Goal: Find specific page/section: Find specific page/section

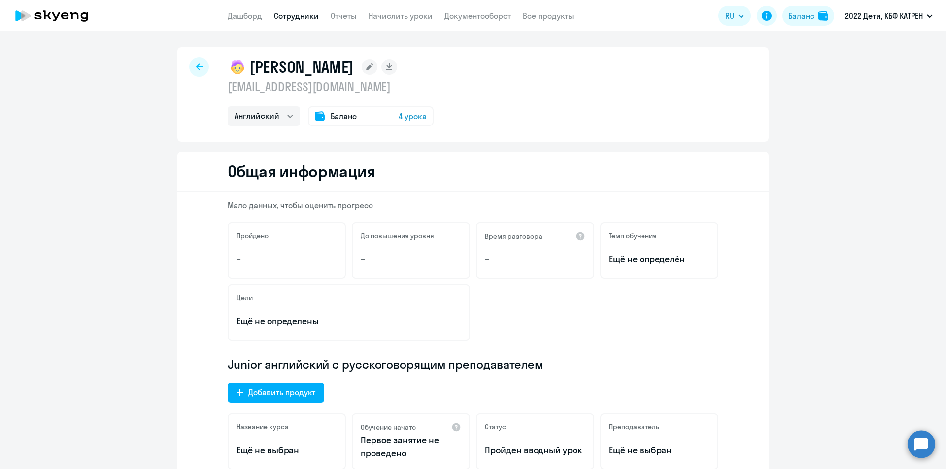
select select "english"
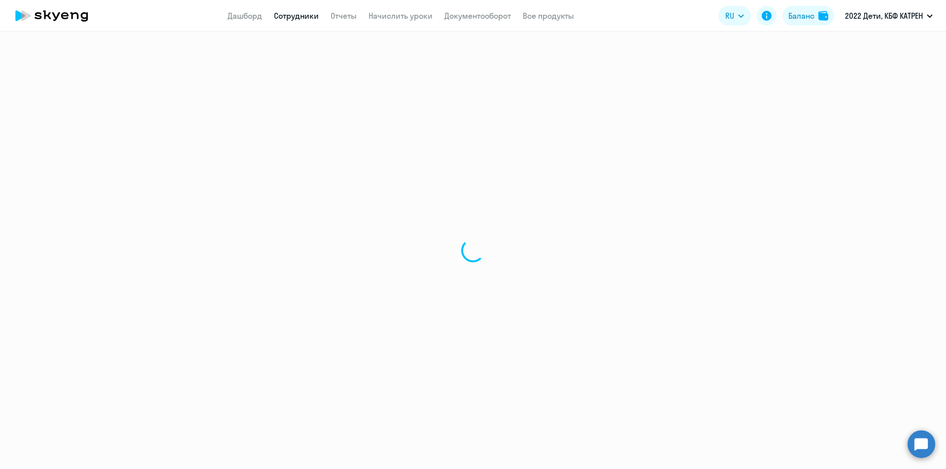
select select "30"
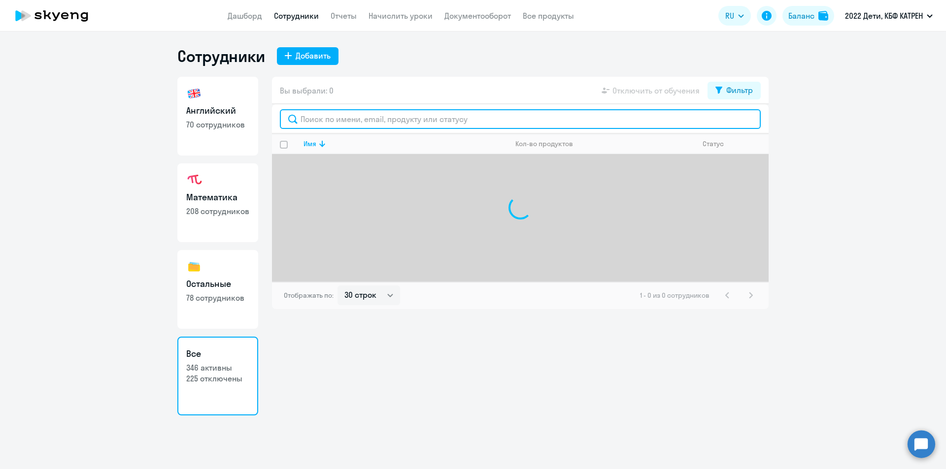
click at [333, 121] on input "text" at bounding box center [520, 119] width 481 height 20
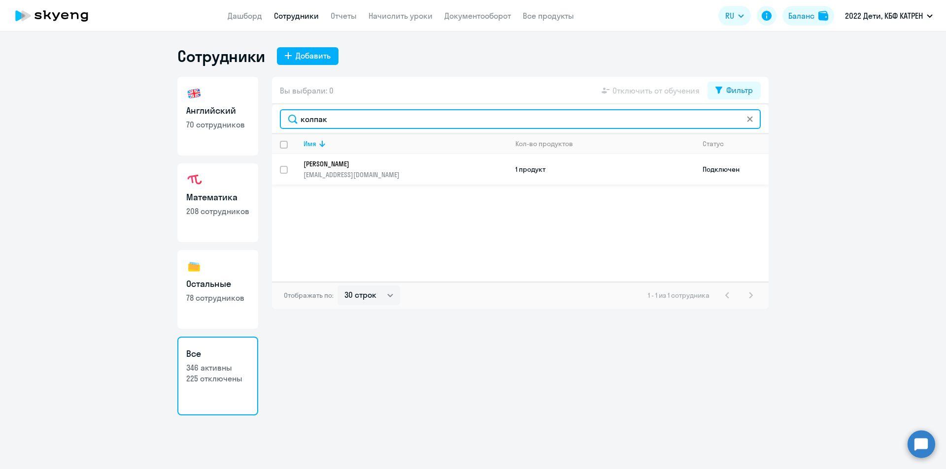
type input "колпак"
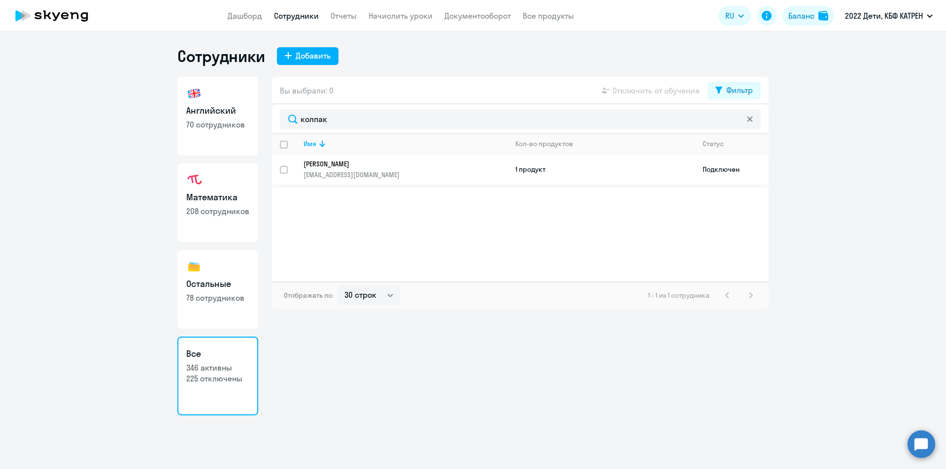
click at [349, 174] on p "[EMAIL_ADDRESS][DOMAIN_NAME]" at bounding box center [404, 174] width 203 height 9
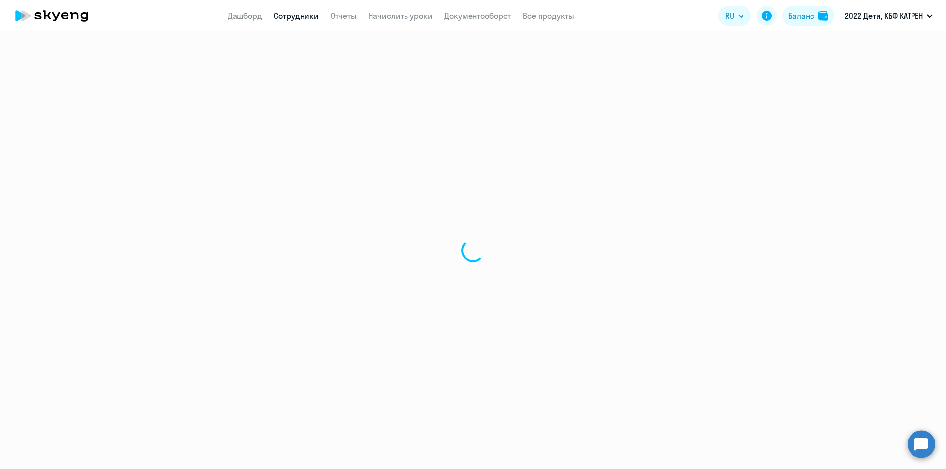
select select "math"
select select "30"
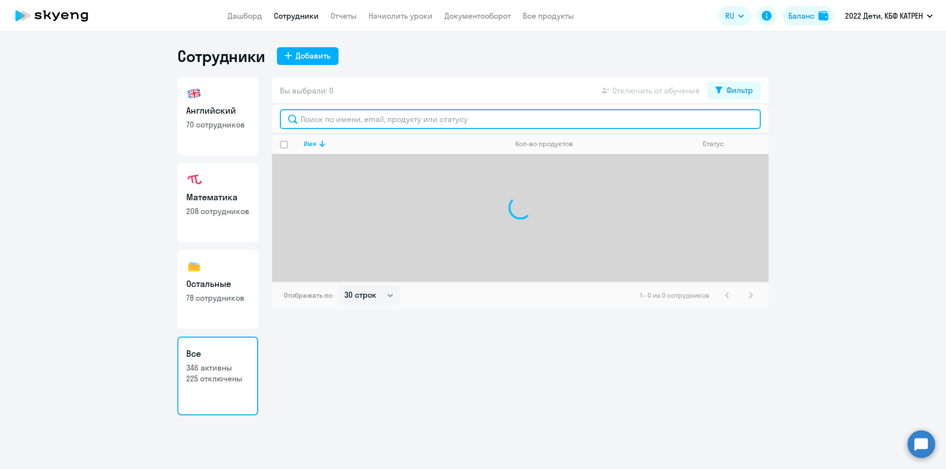
click at [389, 120] on input "text" at bounding box center [520, 119] width 481 height 20
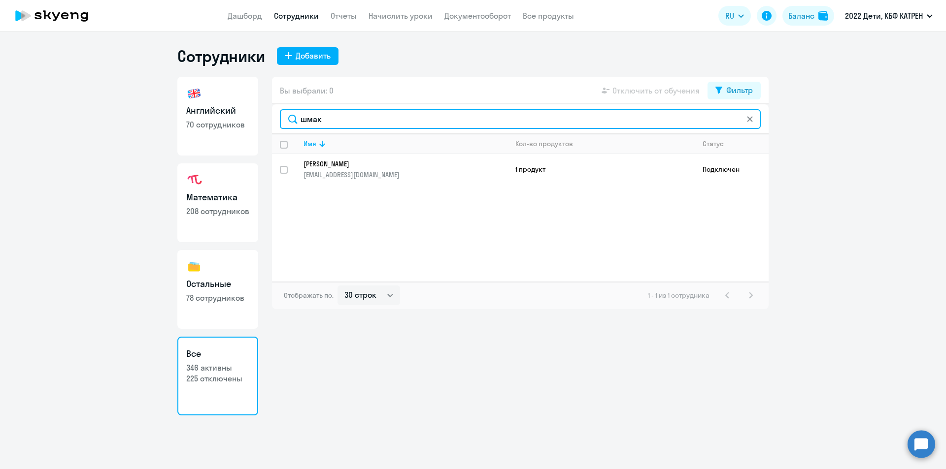
type input "шмак"
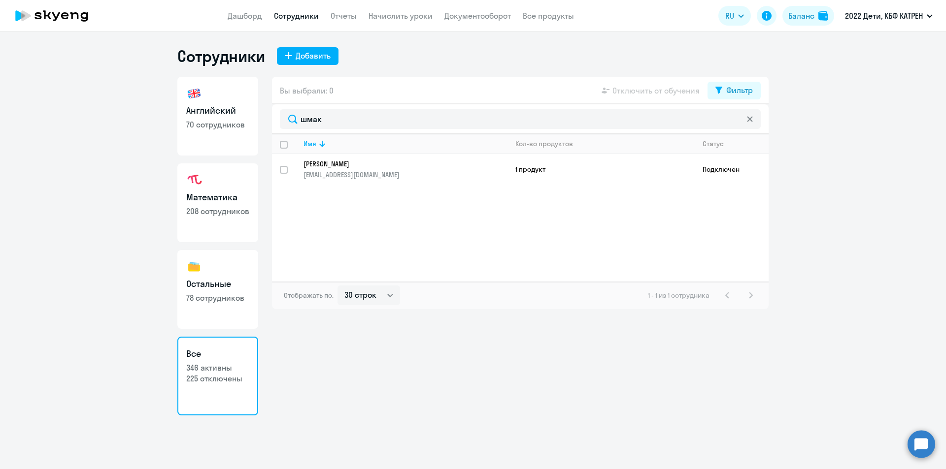
click at [357, 166] on p "[PERSON_NAME]" at bounding box center [398, 164] width 190 height 9
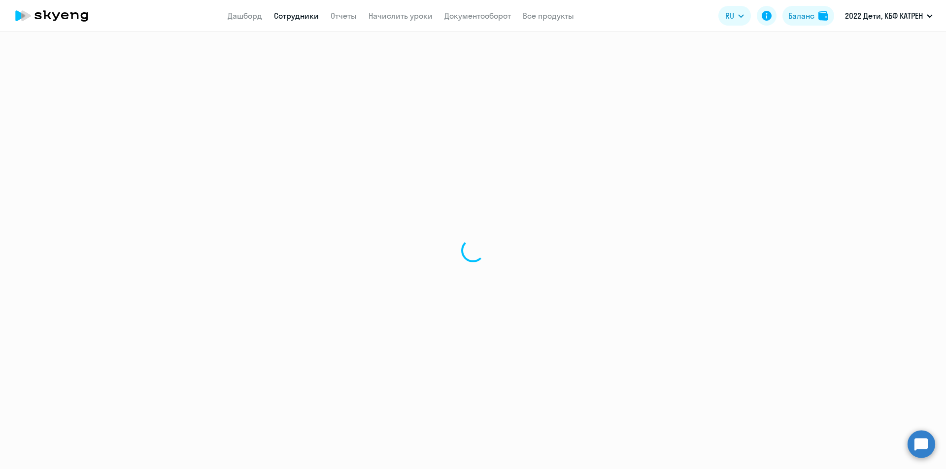
select select "english"
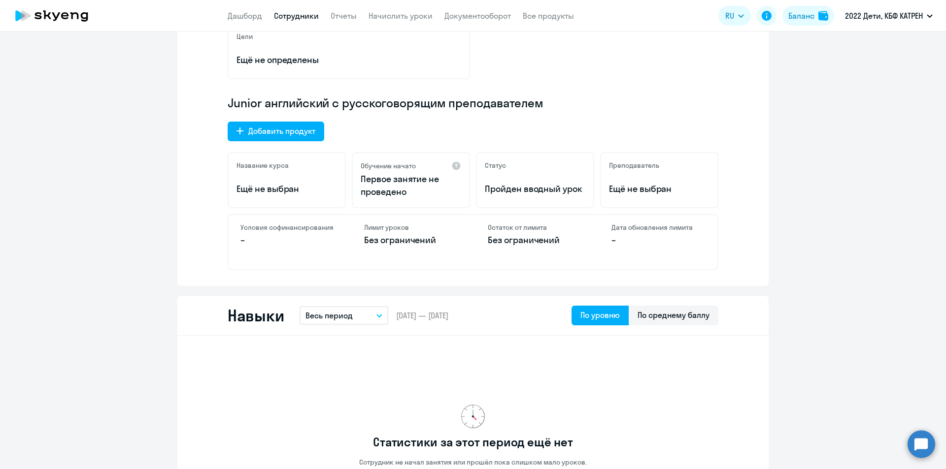
scroll to position [246, 0]
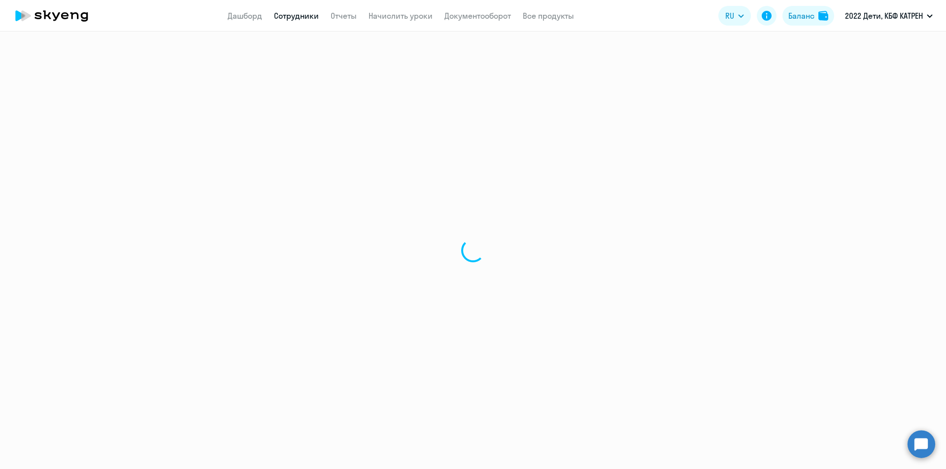
select select "30"
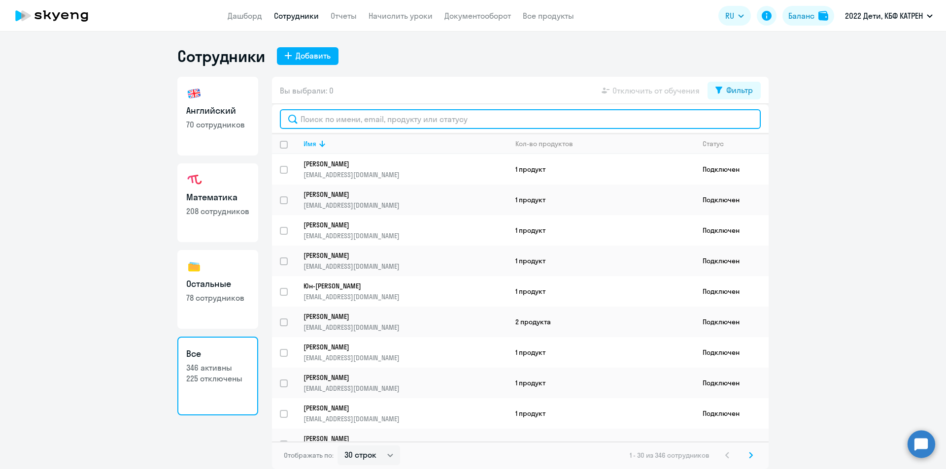
click at [325, 122] on input "text" at bounding box center [520, 119] width 481 height 20
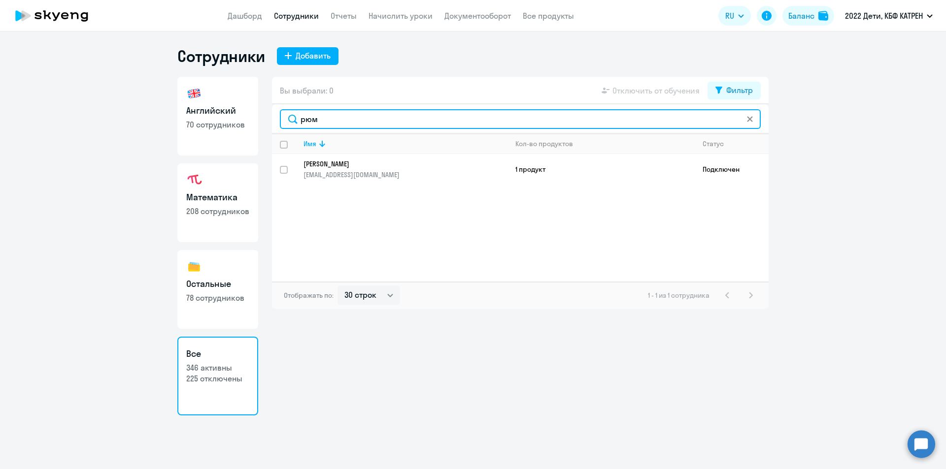
type input "рюм"
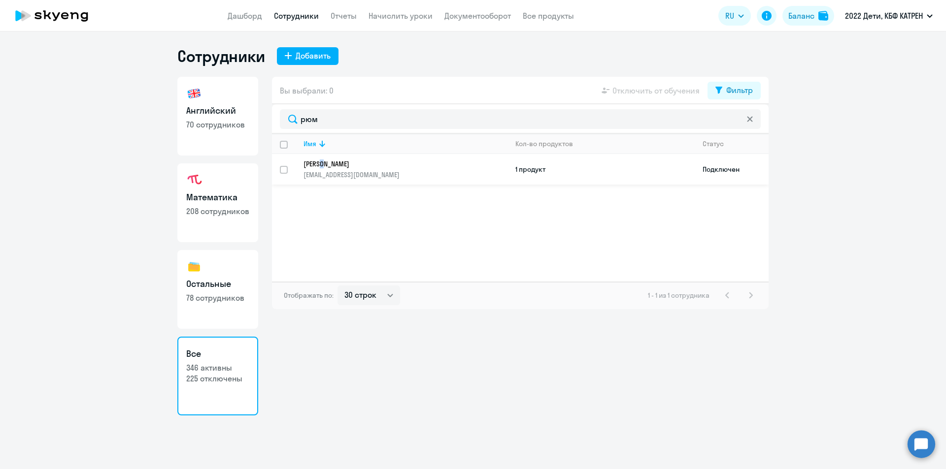
click at [329, 156] on td "[PERSON_NAME] [EMAIL_ADDRESS][DOMAIN_NAME]" at bounding box center [401, 169] width 212 height 31
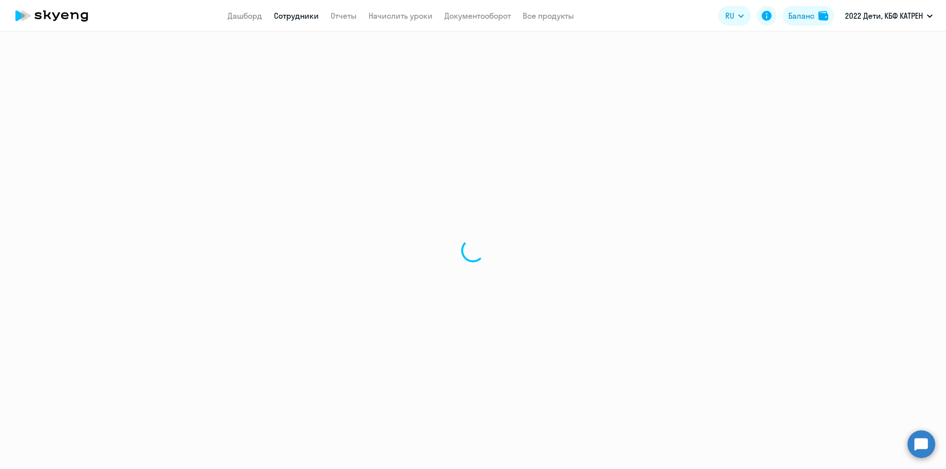
select select "math"
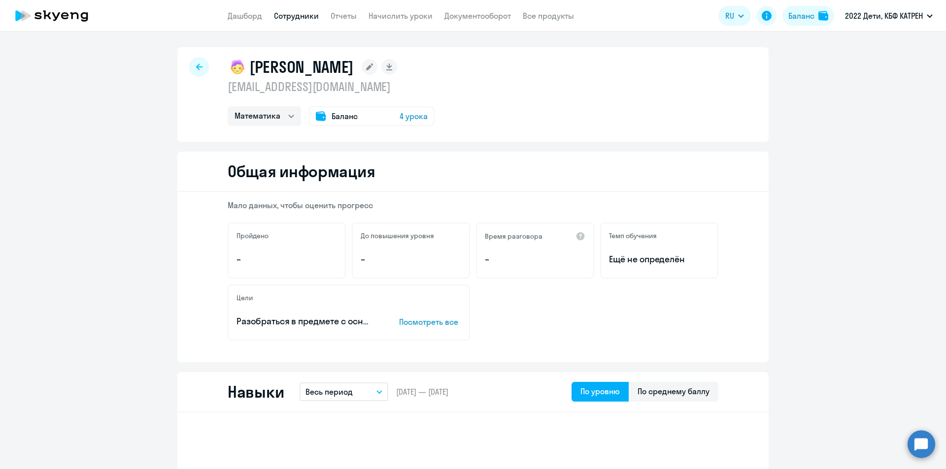
select select "30"
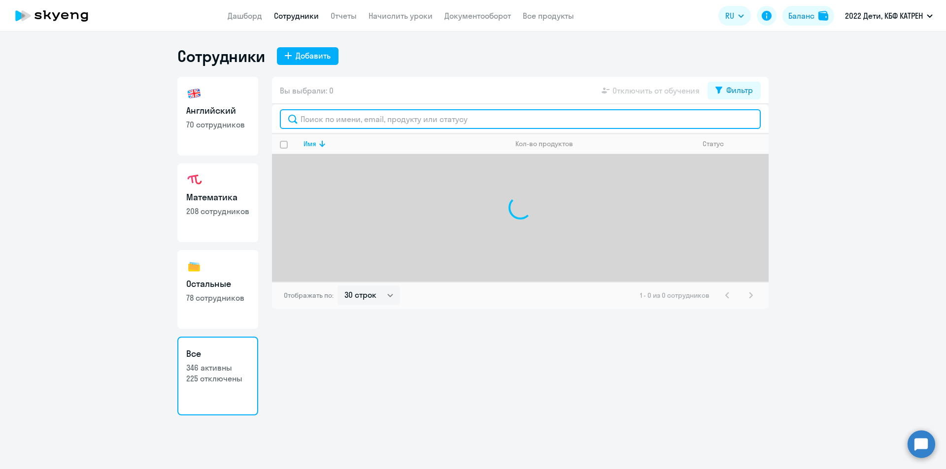
click at [323, 119] on input "text" at bounding box center [520, 119] width 481 height 20
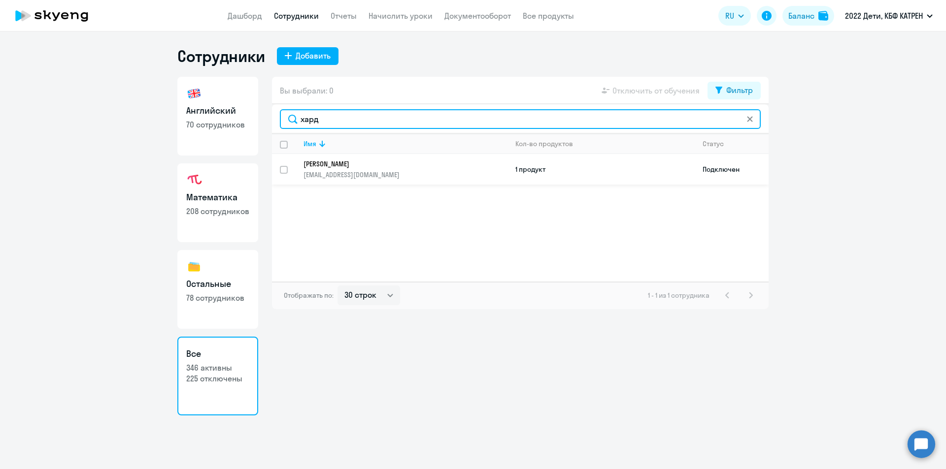
type input "хард"
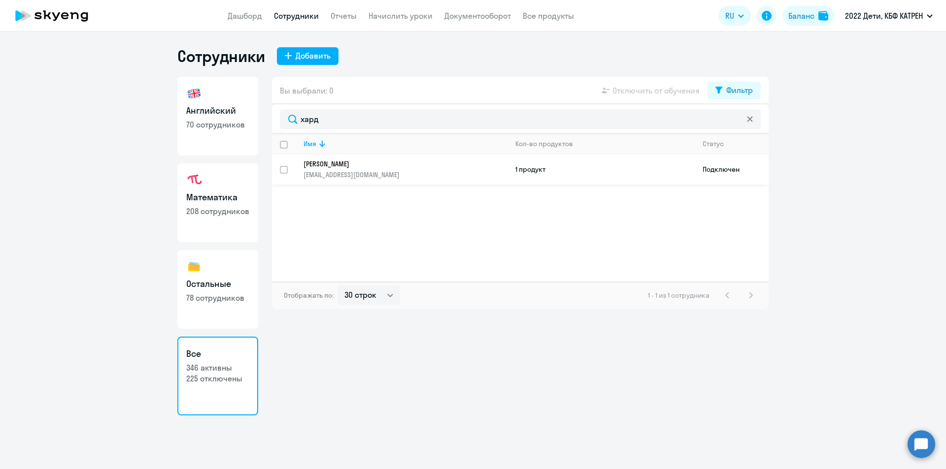
click at [332, 166] on p "[PERSON_NAME]" at bounding box center [398, 164] width 190 height 9
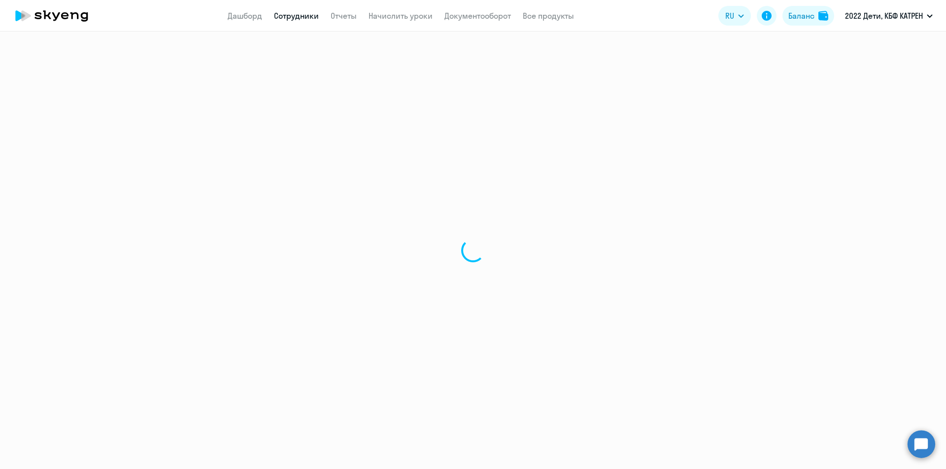
select select "others"
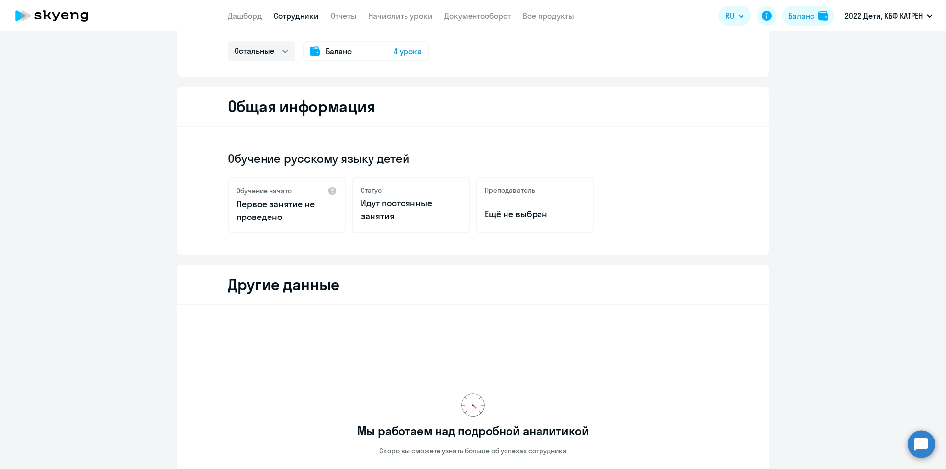
scroll to position [148, 0]
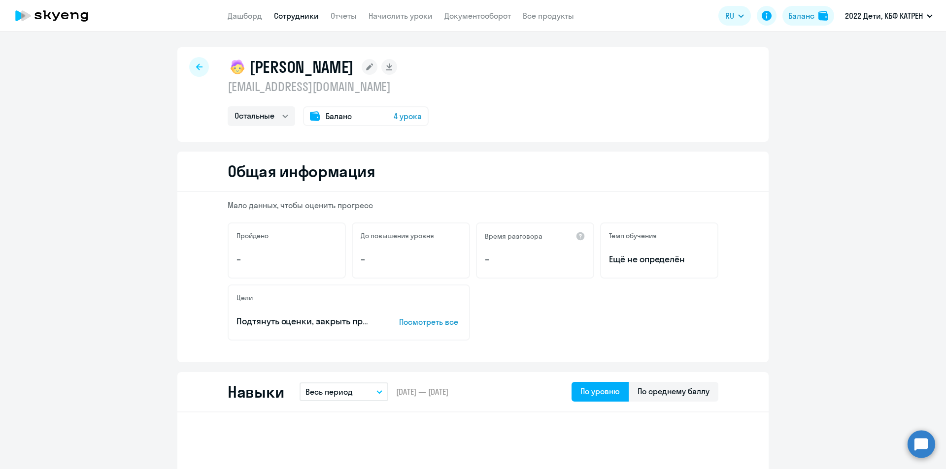
select select "30"
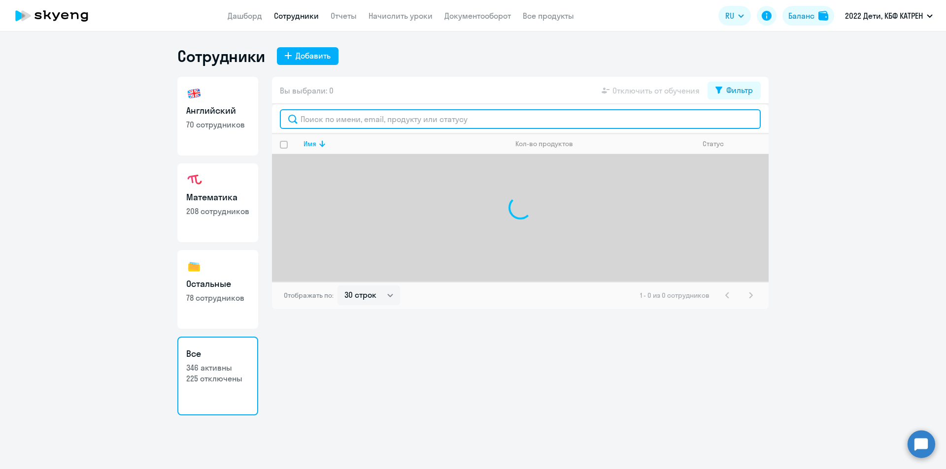
click at [328, 125] on input "text" at bounding box center [520, 119] width 481 height 20
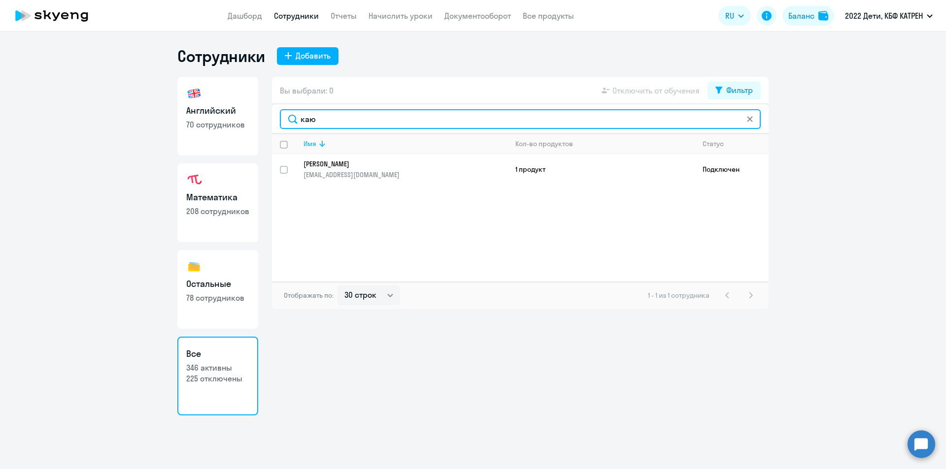
type input "каю"
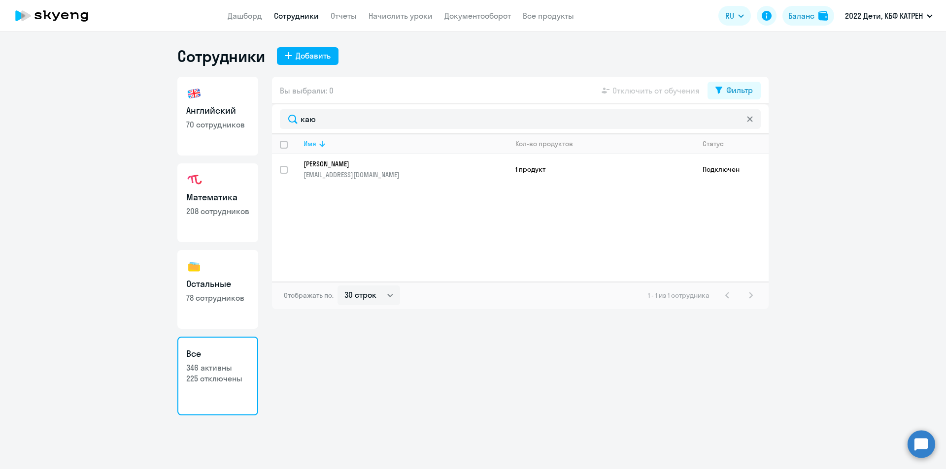
click at [343, 146] on div "Имя" at bounding box center [404, 143] width 203 height 9
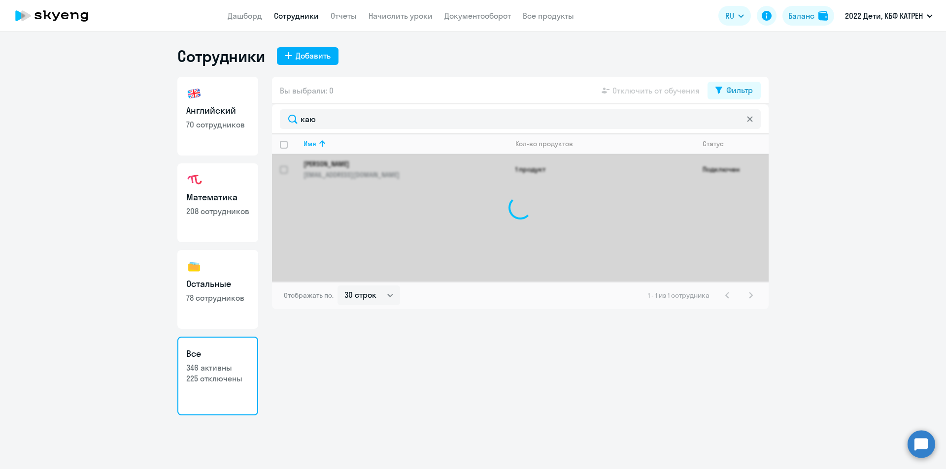
click at [344, 166] on div at bounding box center [520, 208] width 496 height 148
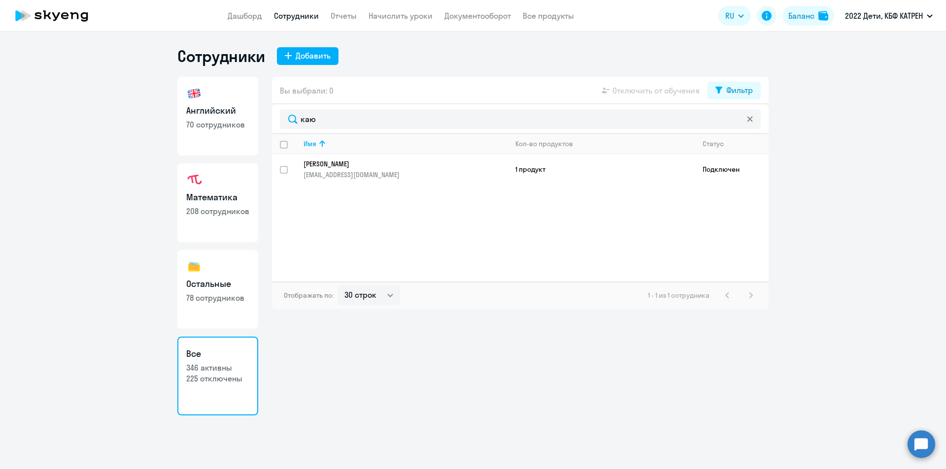
click at [344, 166] on p "[PERSON_NAME]" at bounding box center [398, 164] width 190 height 9
select select "math"
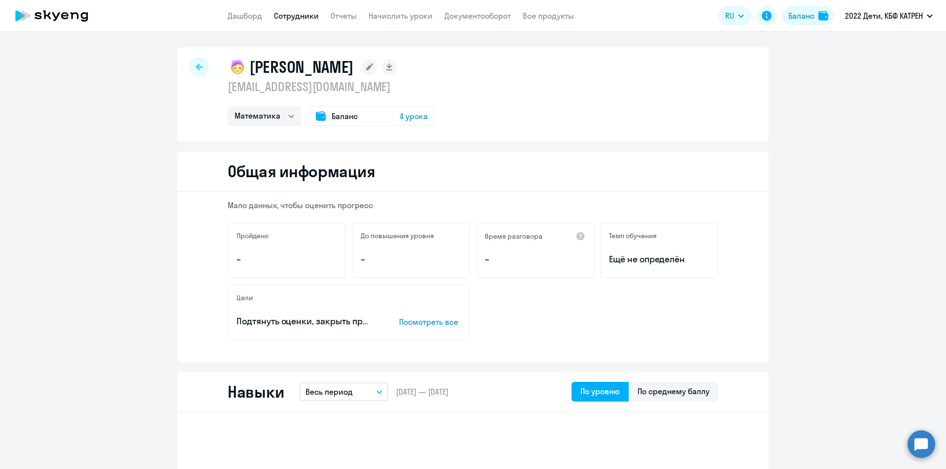
select select "30"
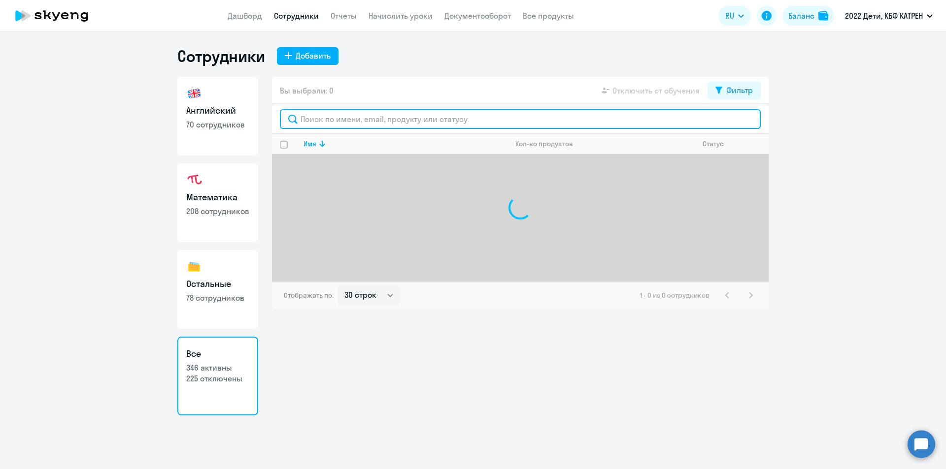
click at [312, 127] on input "text" at bounding box center [520, 119] width 481 height 20
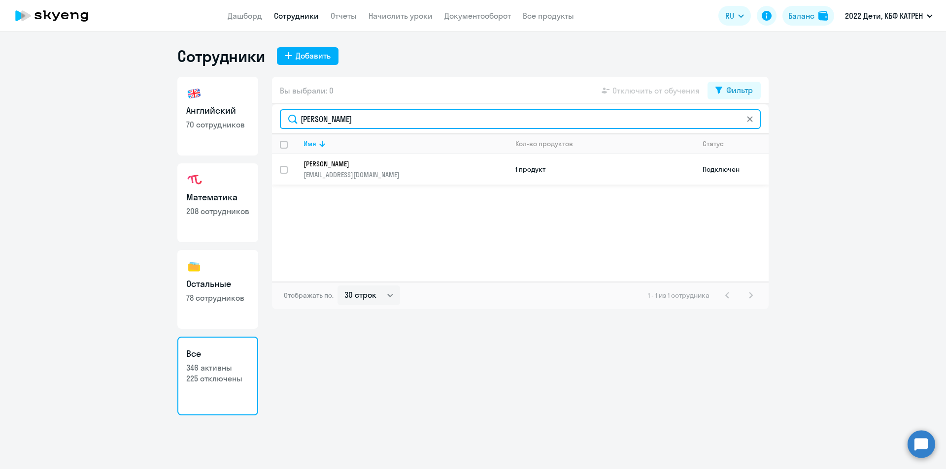
type input "[PERSON_NAME]"
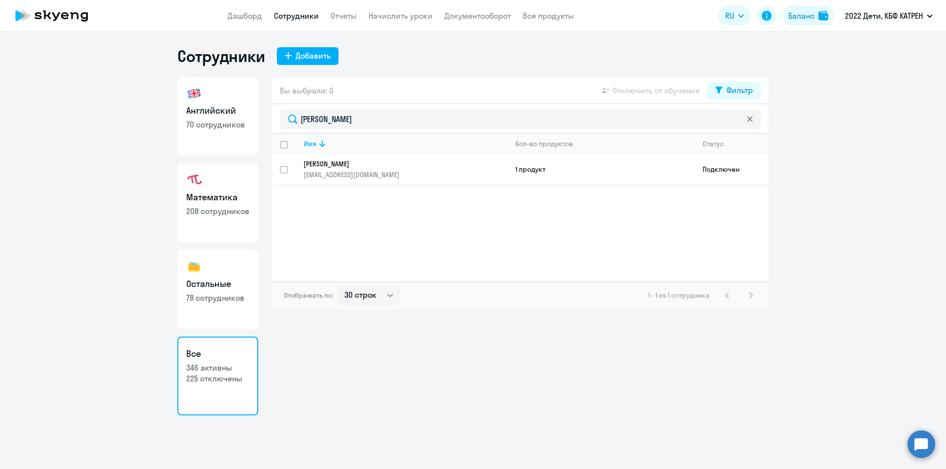
click at [345, 173] on p "[EMAIL_ADDRESS][DOMAIN_NAME]" at bounding box center [404, 174] width 203 height 9
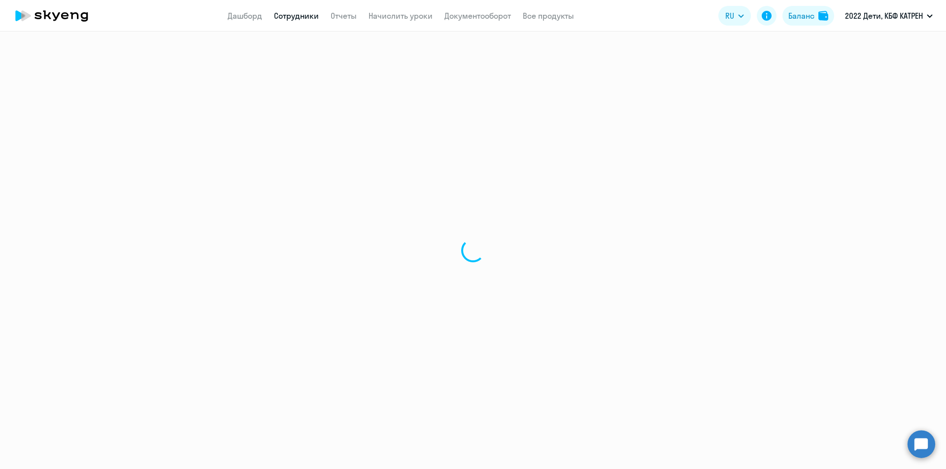
select select "others"
select select "30"
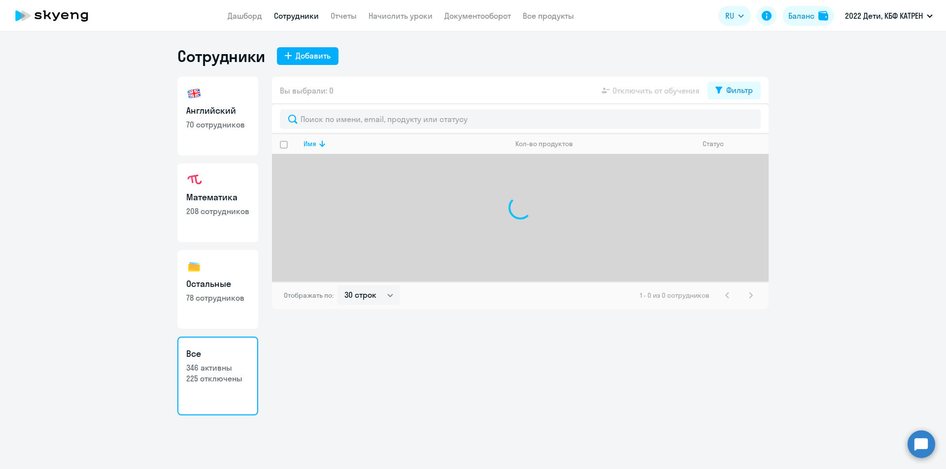
click at [345, 89] on div "Вы выбрали: 0 Отключить от обучения Фильтр" at bounding box center [520, 91] width 496 height 28
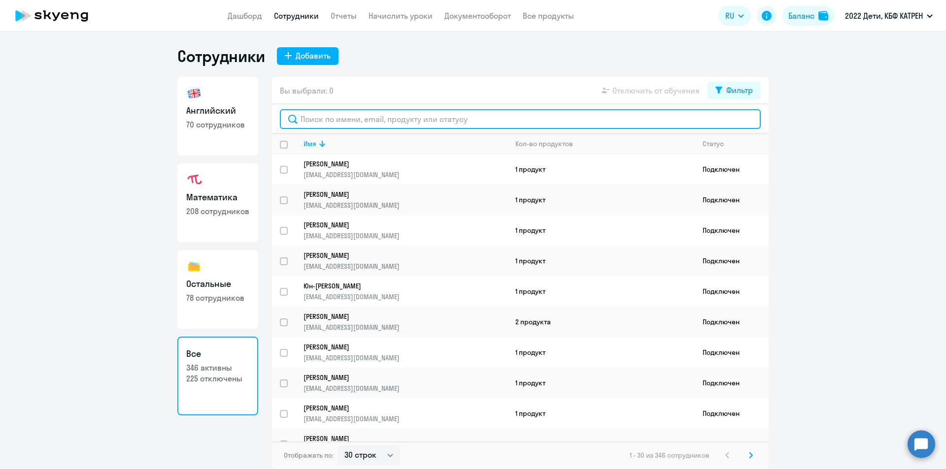
click at [350, 121] on input "text" at bounding box center [520, 119] width 481 height 20
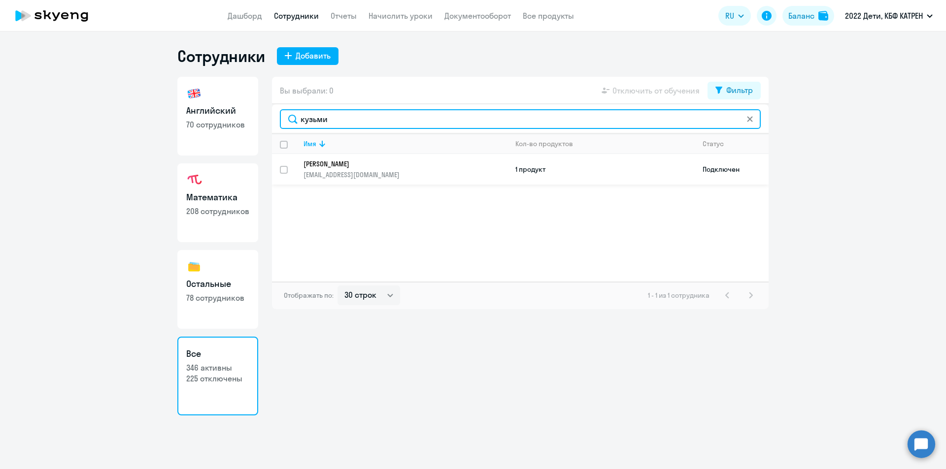
type input "кузьми"
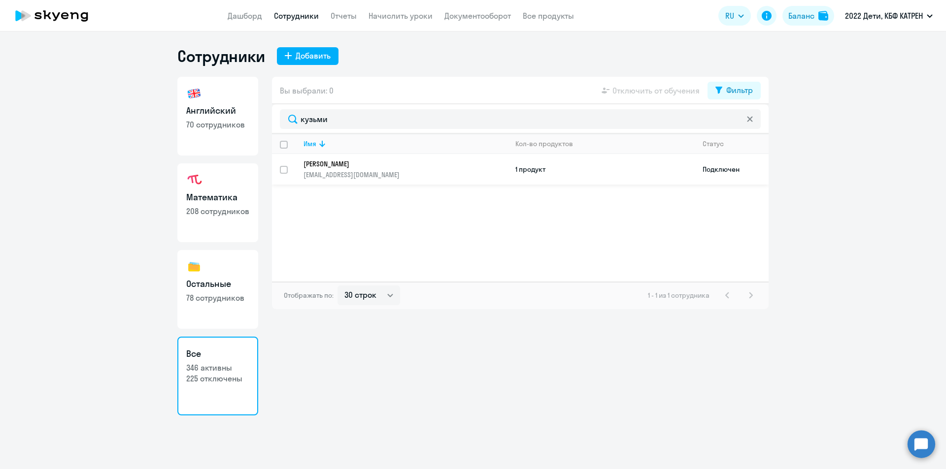
click at [352, 169] on link "[PERSON_NAME] [EMAIL_ADDRESS][DOMAIN_NAME]" at bounding box center [404, 170] width 203 height 20
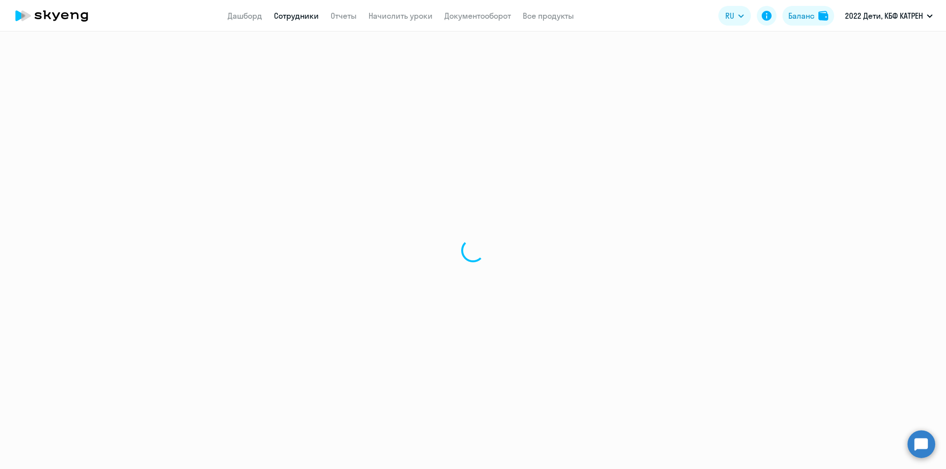
select select "english"
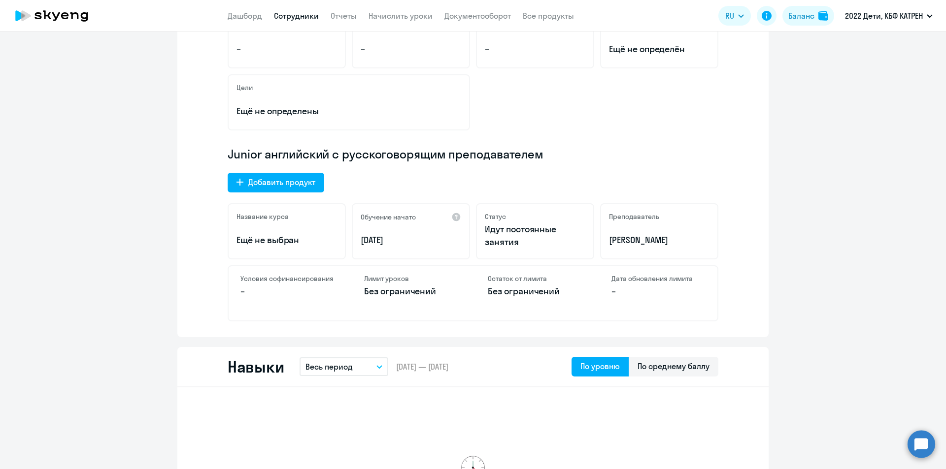
scroll to position [492, 0]
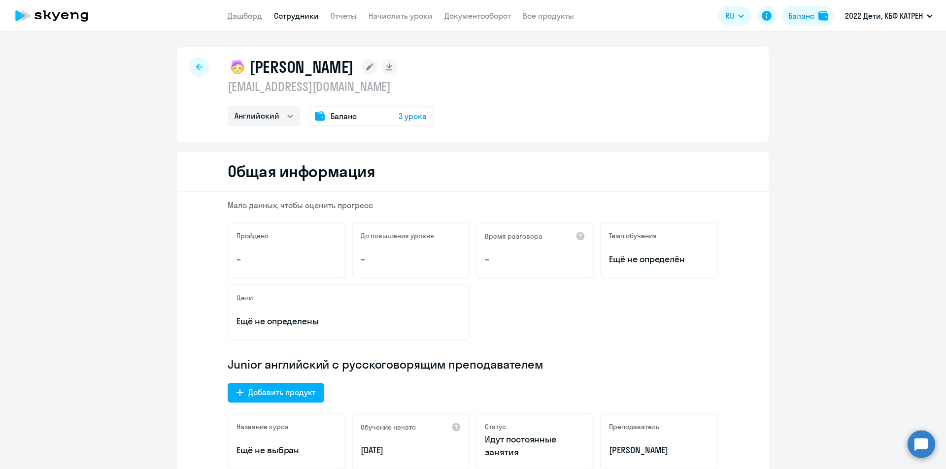
select select "30"
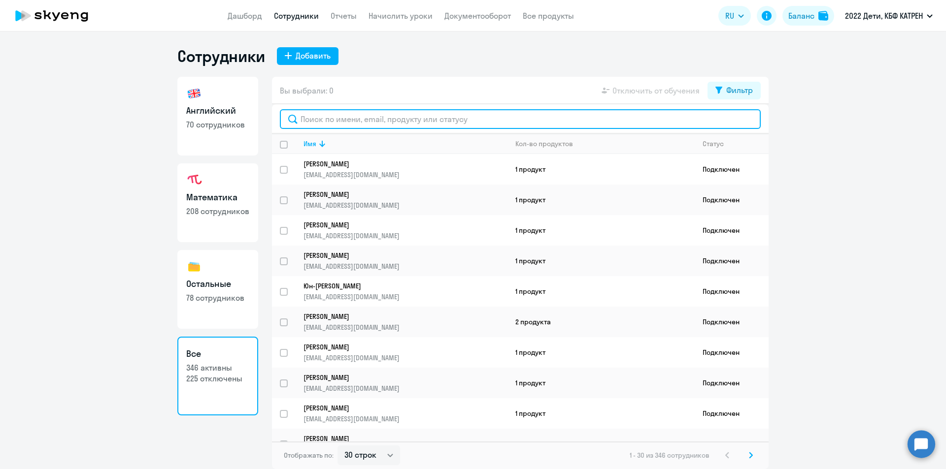
click at [334, 126] on input "text" at bounding box center [520, 119] width 481 height 20
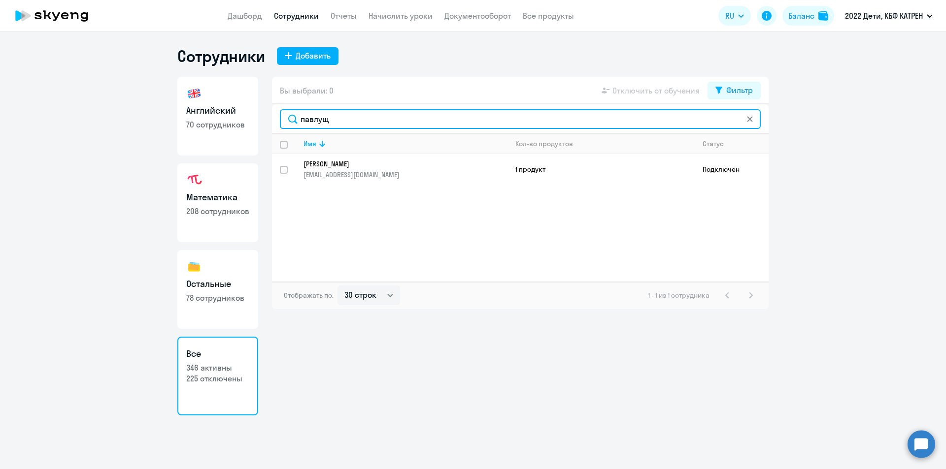
drag, startPoint x: 330, startPoint y: 123, endPoint x: 281, endPoint y: 121, distance: 49.3
click at [281, 121] on input "павлущ" at bounding box center [520, 119] width 481 height 20
type input "[PERSON_NAME]"
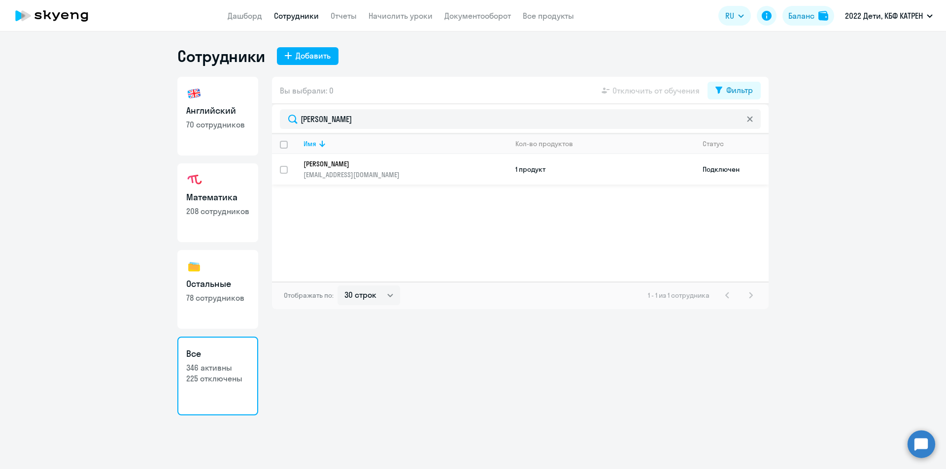
click at [351, 168] on p "[PERSON_NAME]" at bounding box center [398, 164] width 190 height 9
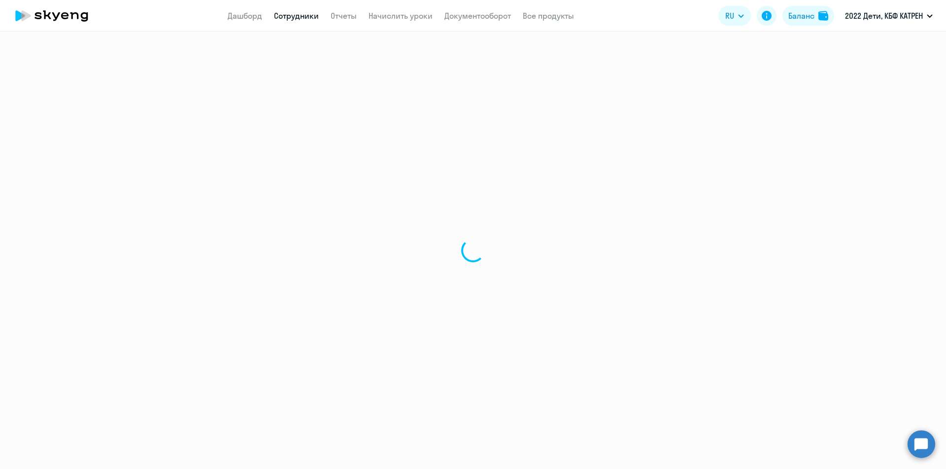
select select "english"
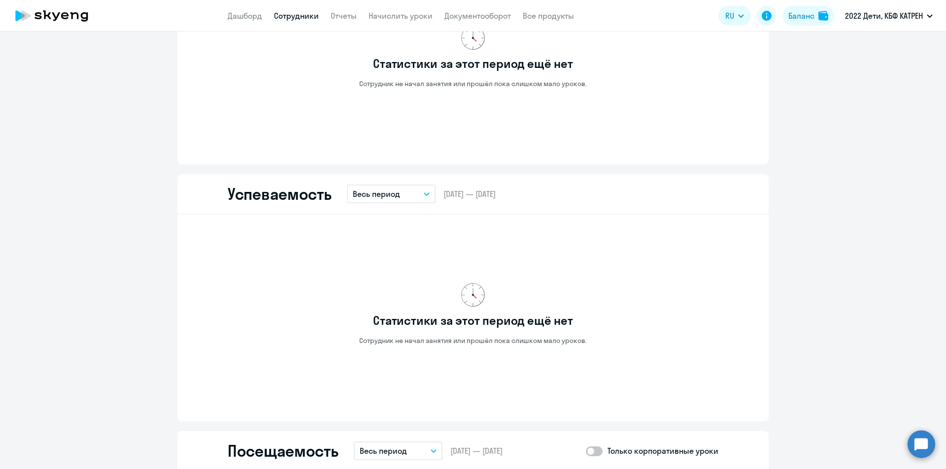
scroll to position [886, 0]
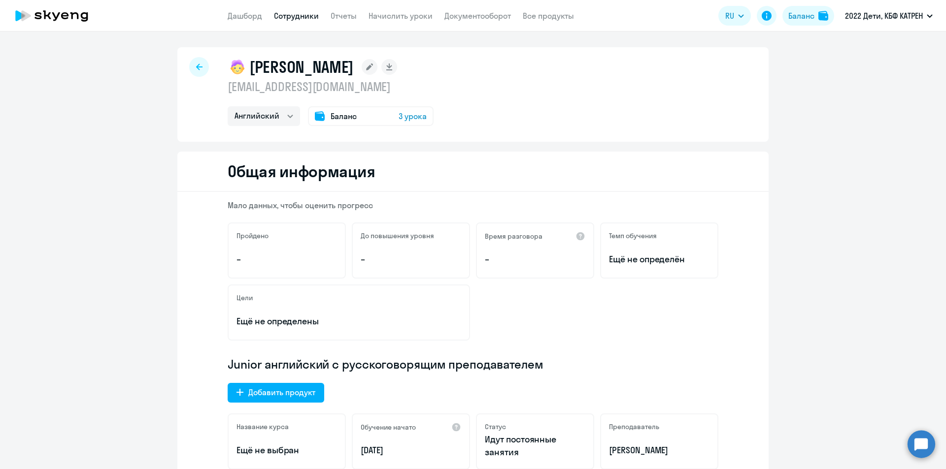
select select "30"
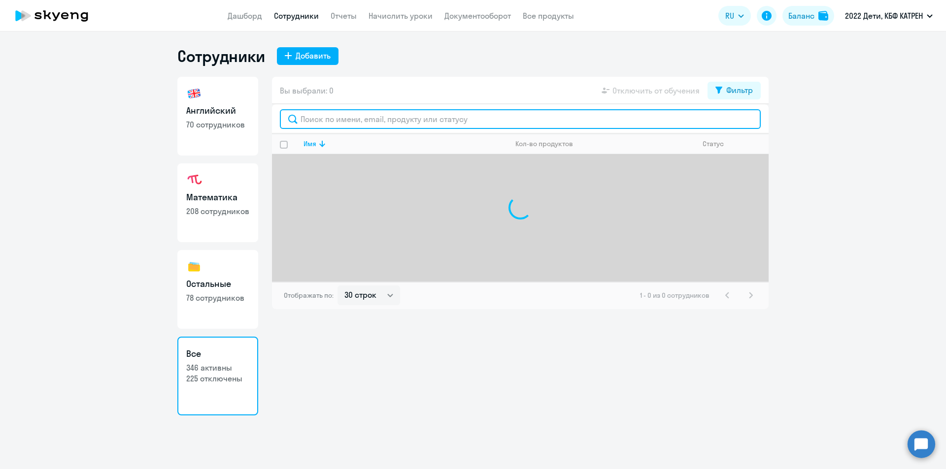
click at [368, 124] on input "text" at bounding box center [520, 119] width 481 height 20
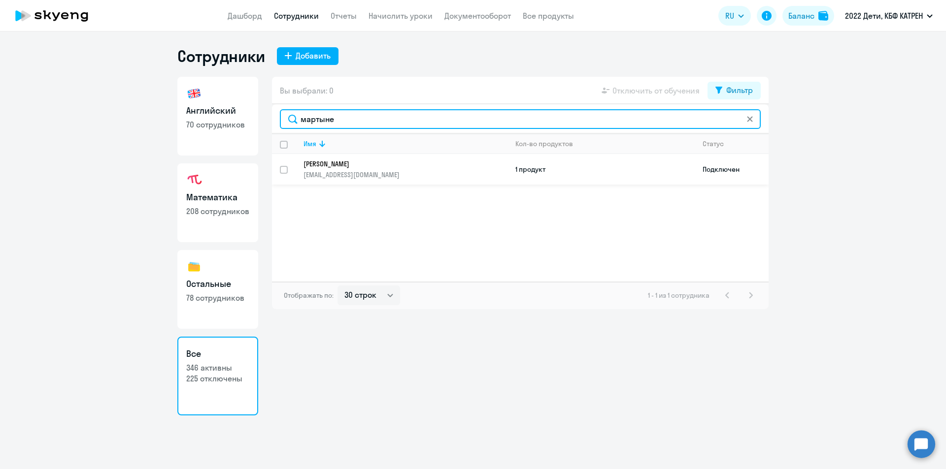
type input "мартыне"
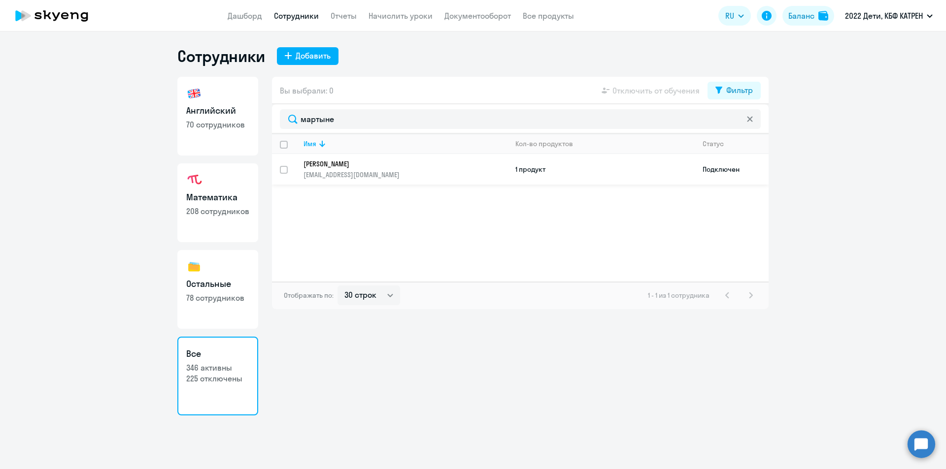
click at [351, 166] on p "[PERSON_NAME]" at bounding box center [398, 164] width 190 height 9
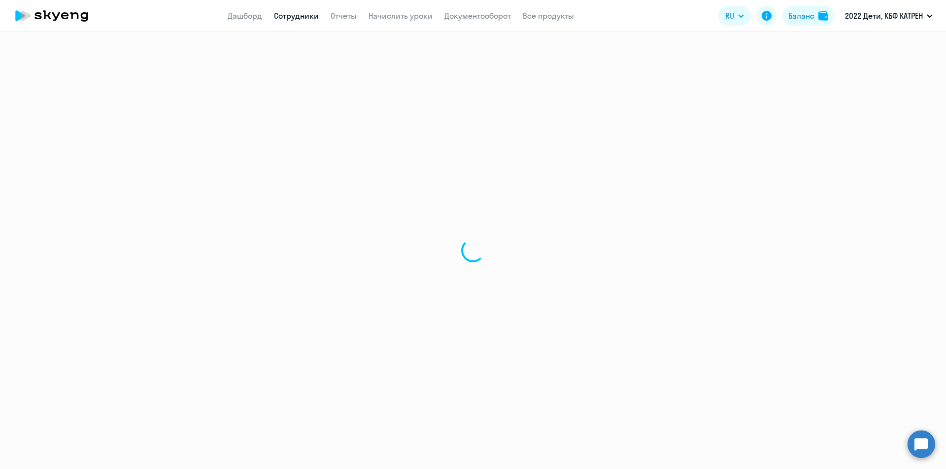
select select "math"
select select "30"
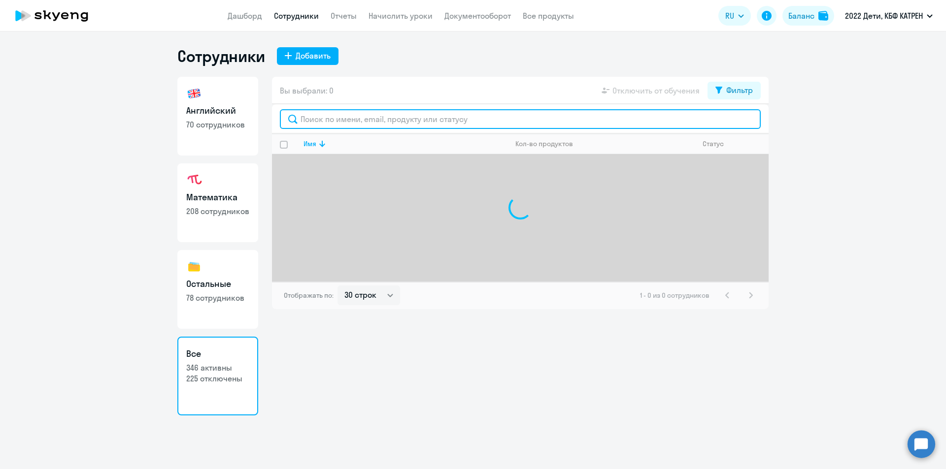
click at [327, 122] on input "text" at bounding box center [520, 119] width 481 height 20
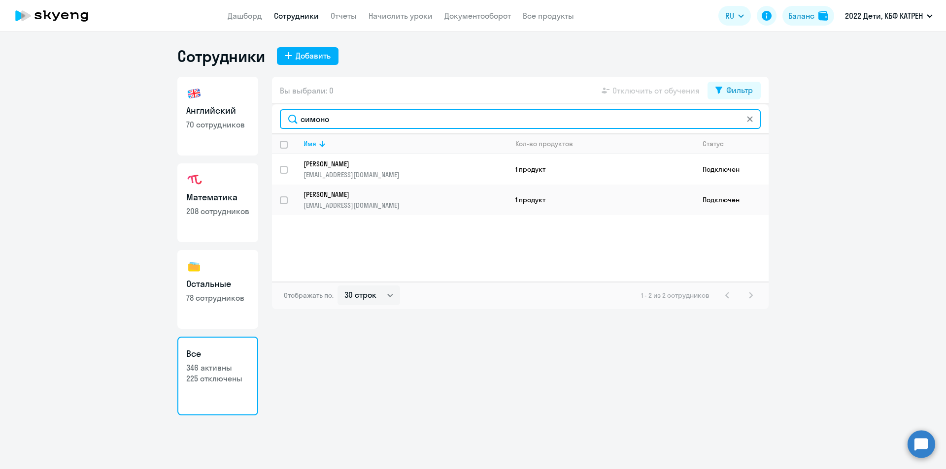
type input "симоно"
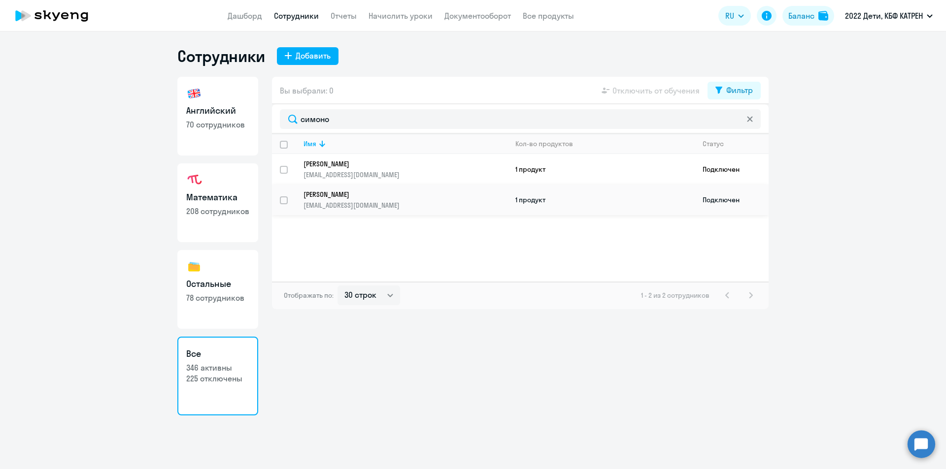
click at [337, 201] on p "[EMAIL_ADDRESS][DOMAIN_NAME]" at bounding box center [404, 205] width 203 height 9
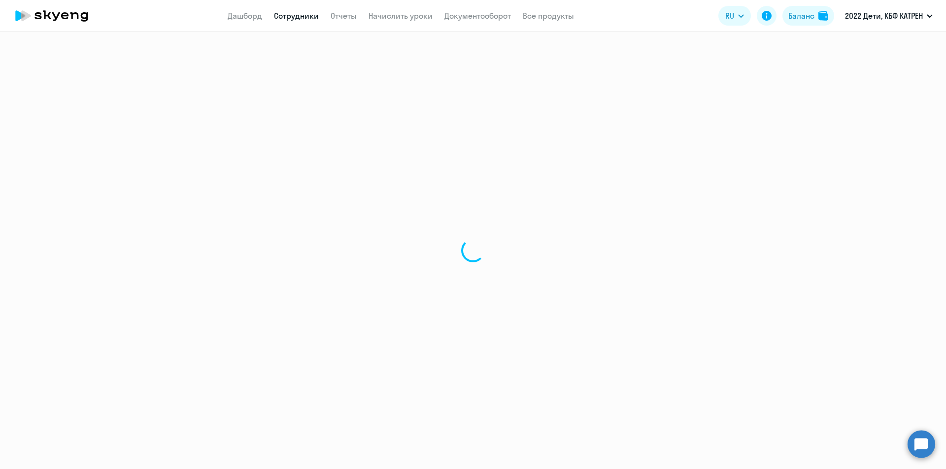
select select "english"
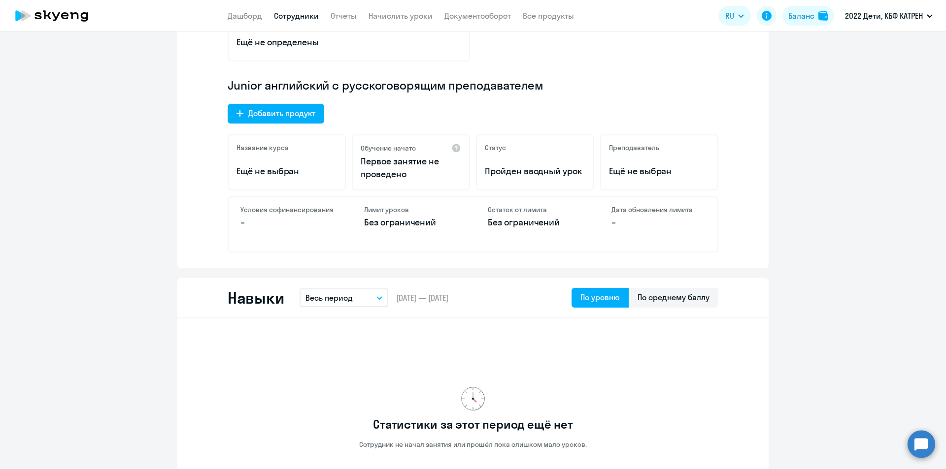
scroll to position [295, 0]
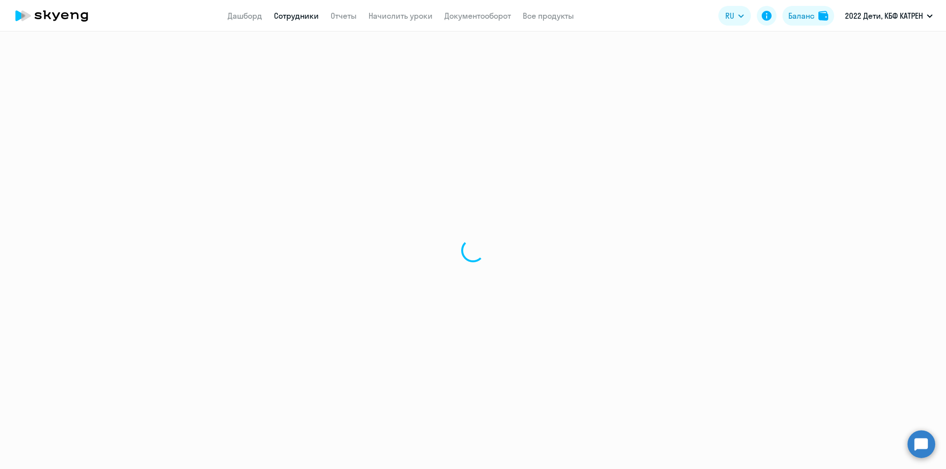
select select "30"
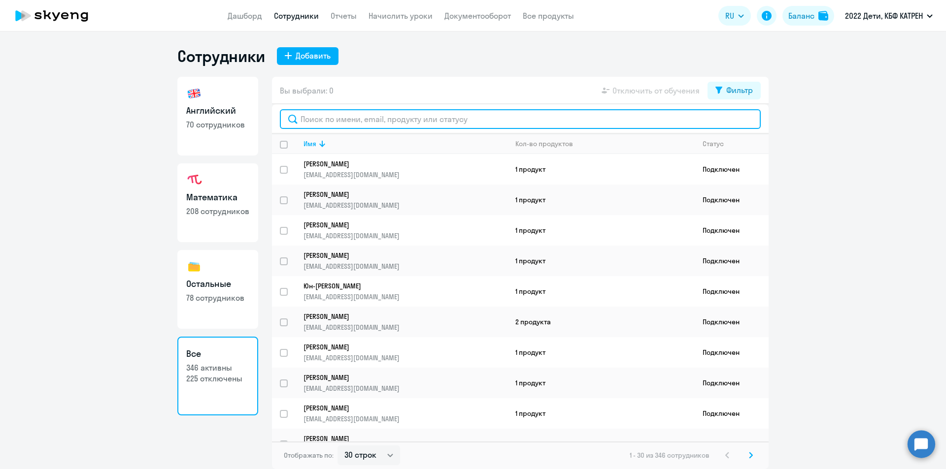
click at [339, 121] on input "text" at bounding box center [520, 119] width 481 height 20
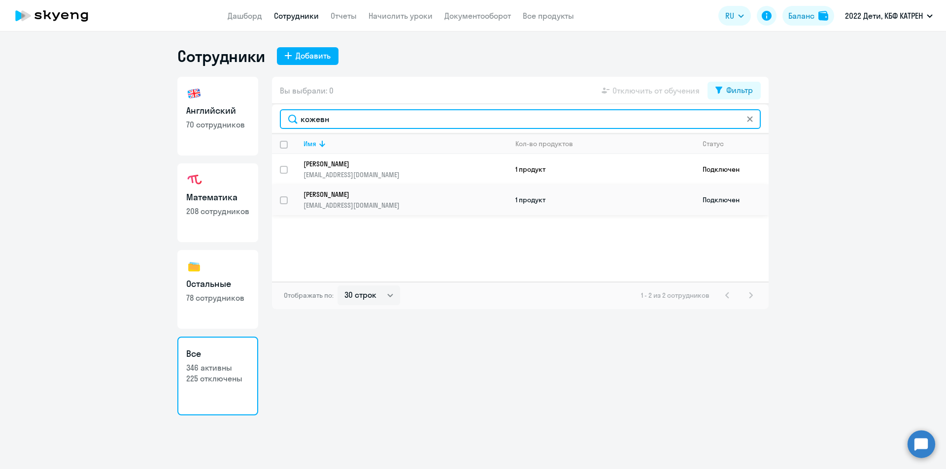
type input "кожевн"
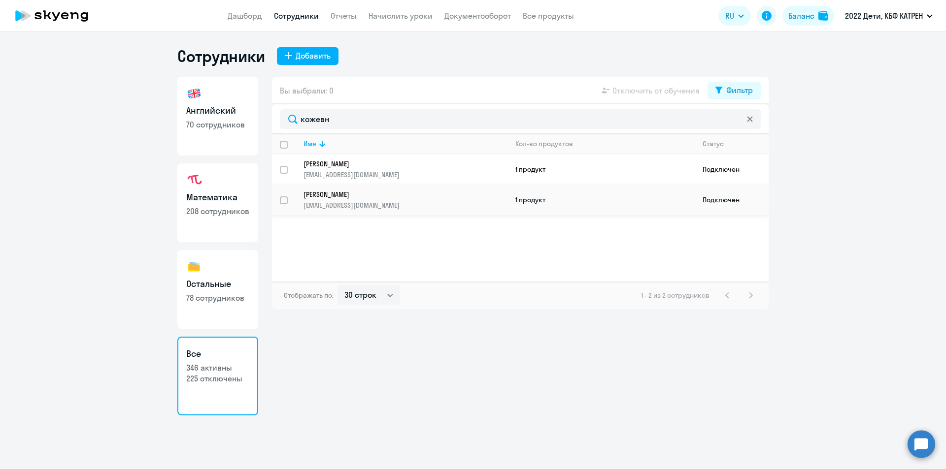
click at [344, 195] on p "[PERSON_NAME]" at bounding box center [398, 194] width 190 height 9
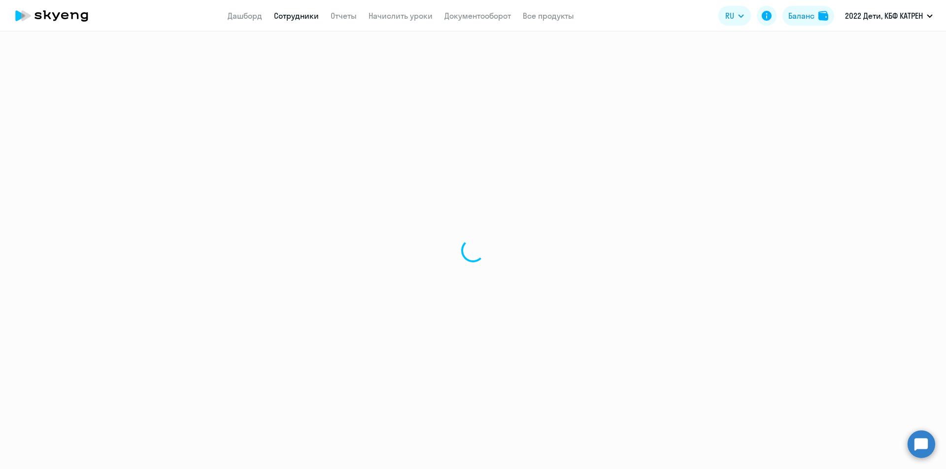
select select "math"
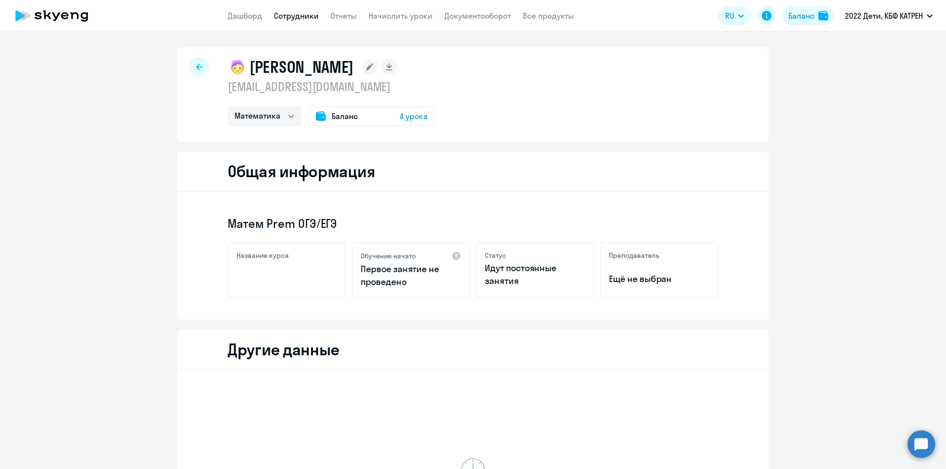
scroll to position [219, 0]
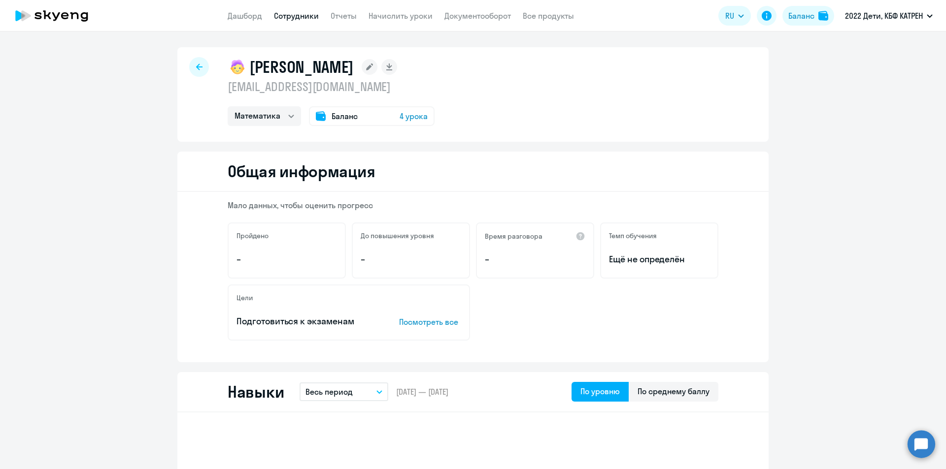
select select "30"
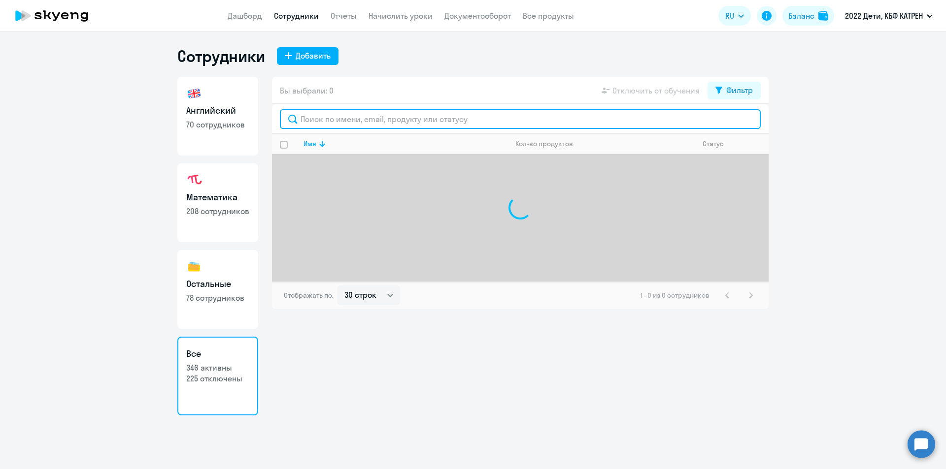
click at [333, 121] on input "text" at bounding box center [520, 119] width 481 height 20
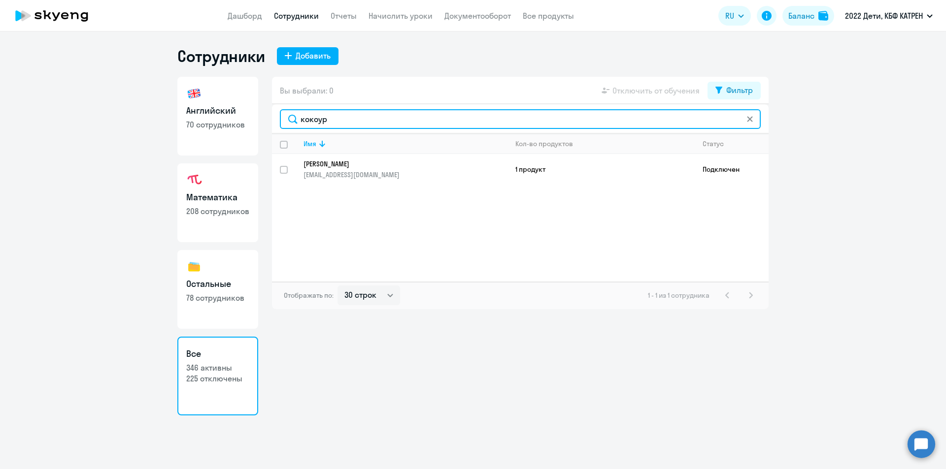
type input "кокоур"
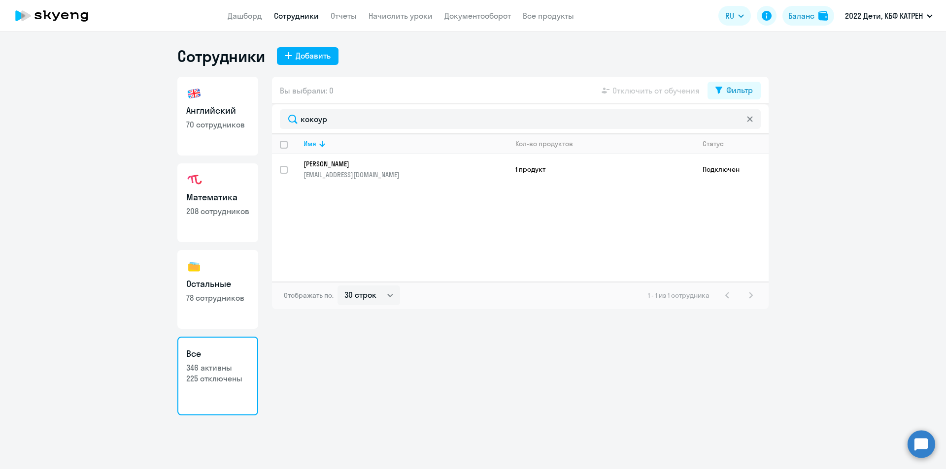
click at [347, 168] on link "[PERSON_NAME] [EMAIL_ADDRESS][DOMAIN_NAME]" at bounding box center [404, 170] width 203 height 20
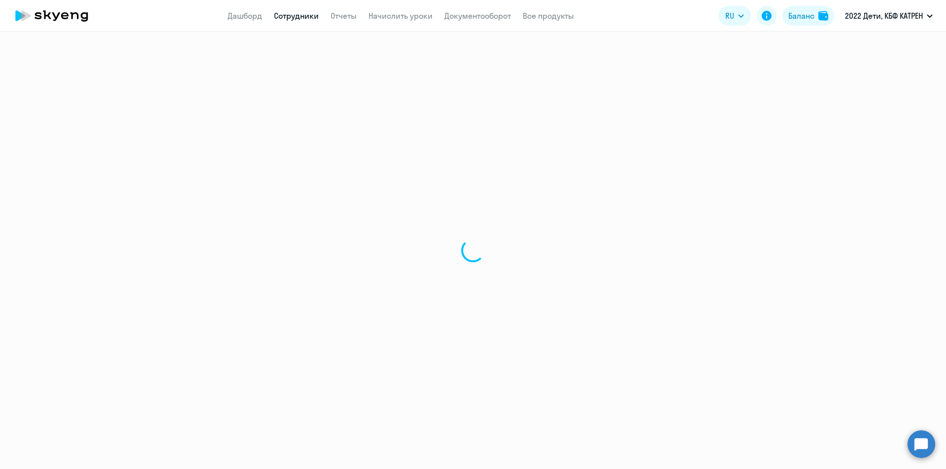
select select "math"
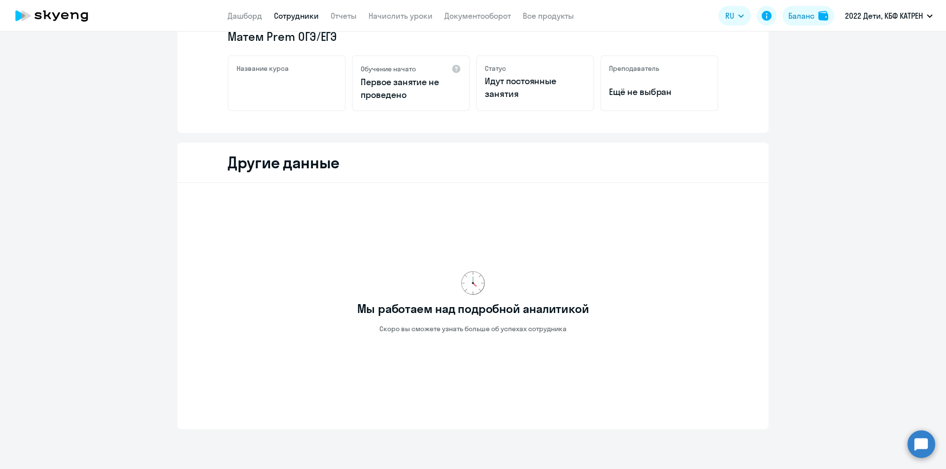
scroll to position [170, 0]
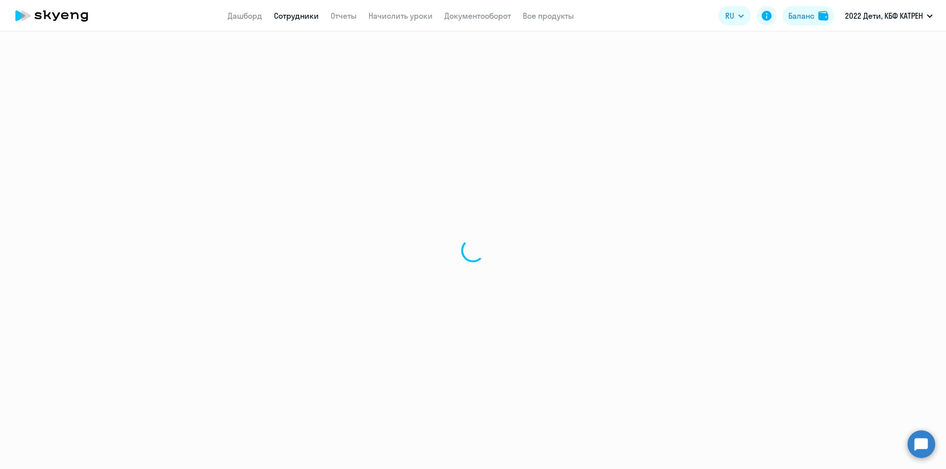
select select "30"
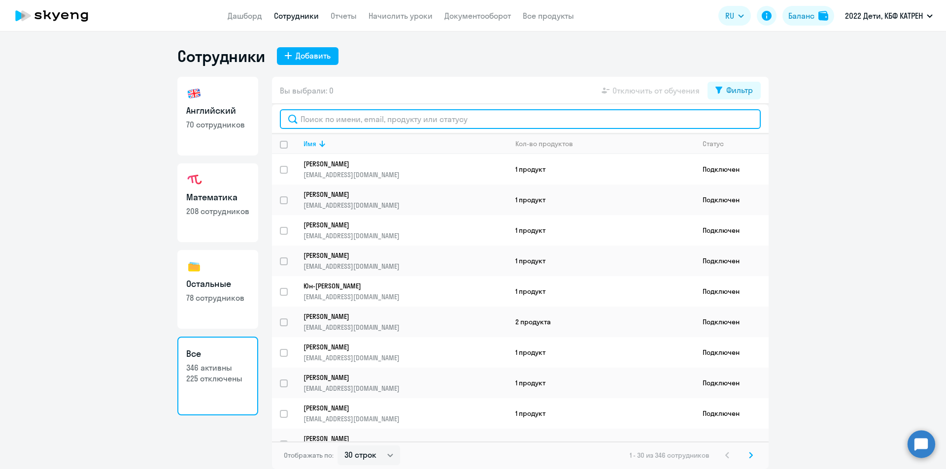
click at [301, 119] on input "text" at bounding box center [520, 119] width 481 height 20
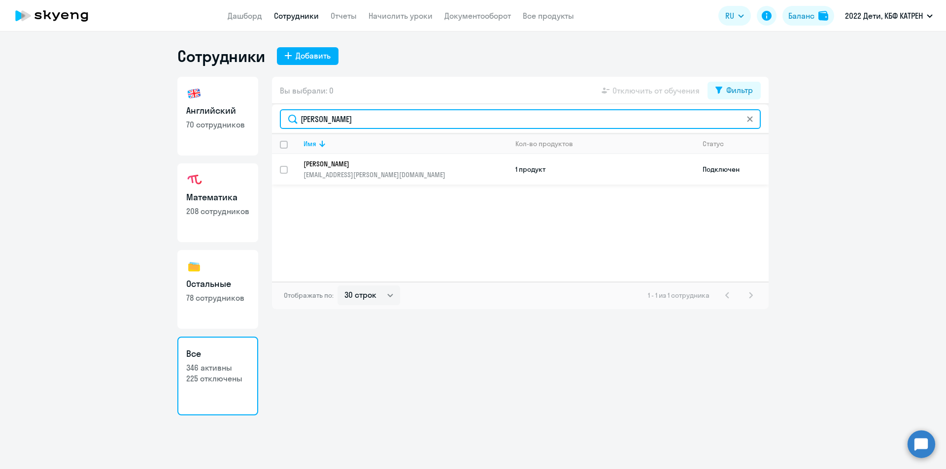
type input "[PERSON_NAME]"
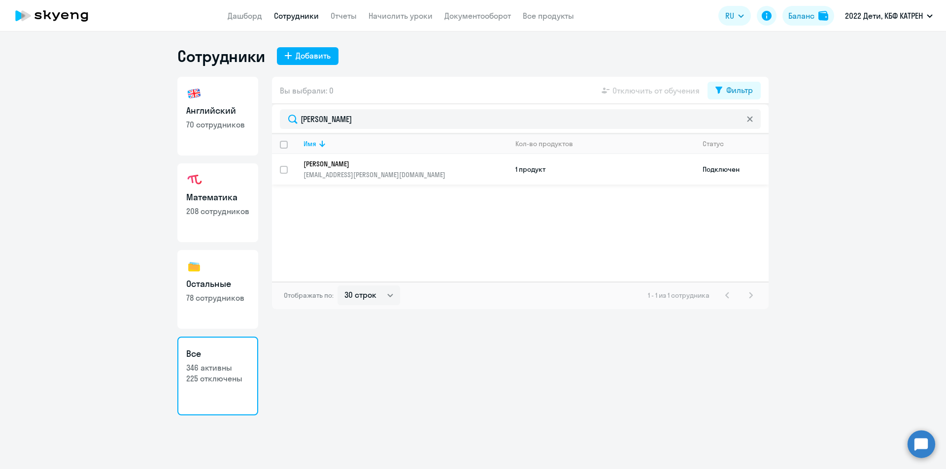
click at [343, 166] on p "[PERSON_NAME]" at bounding box center [398, 164] width 190 height 9
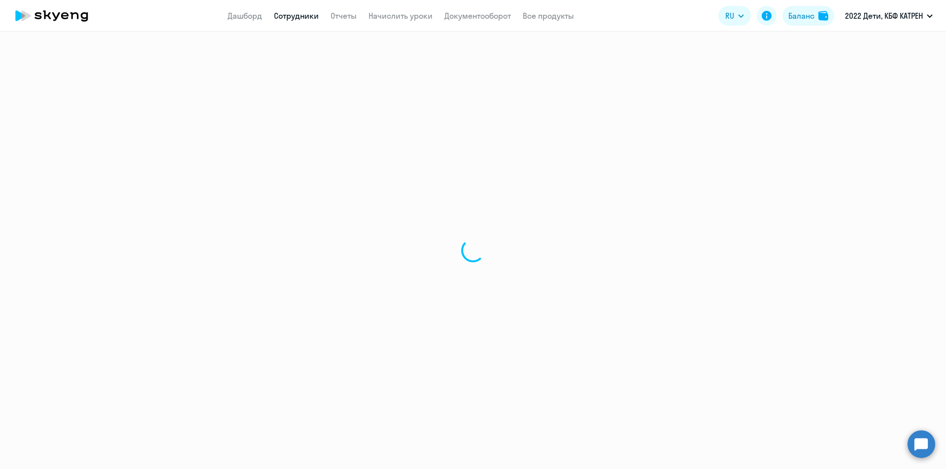
select select "math"
select select "30"
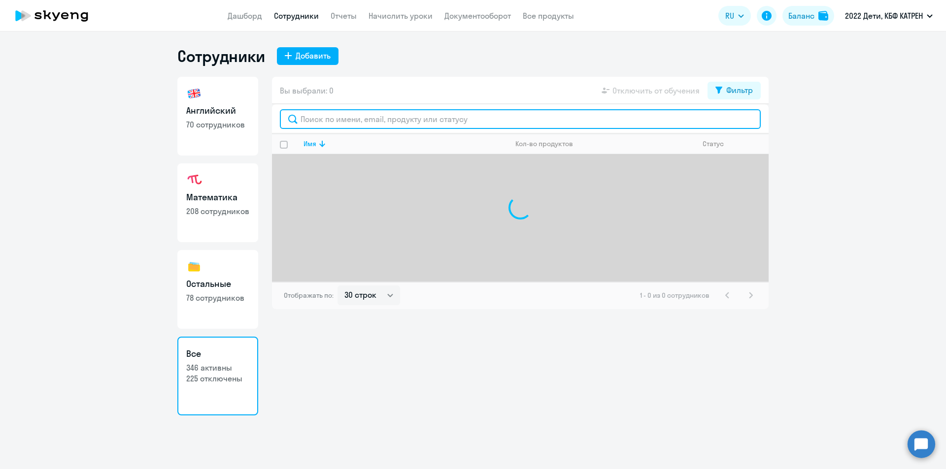
click at [307, 120] on input "text" at bounding box center [520, 119] width 481 height 20
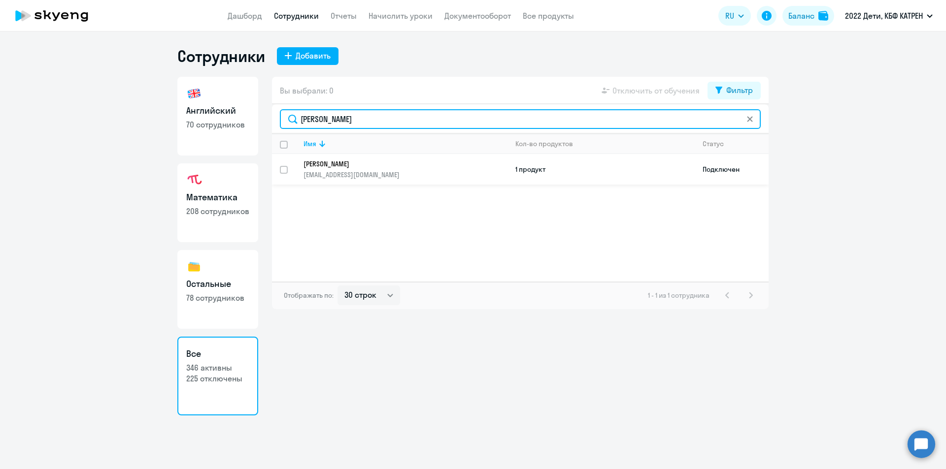
type input "[PERSON_NAME]"
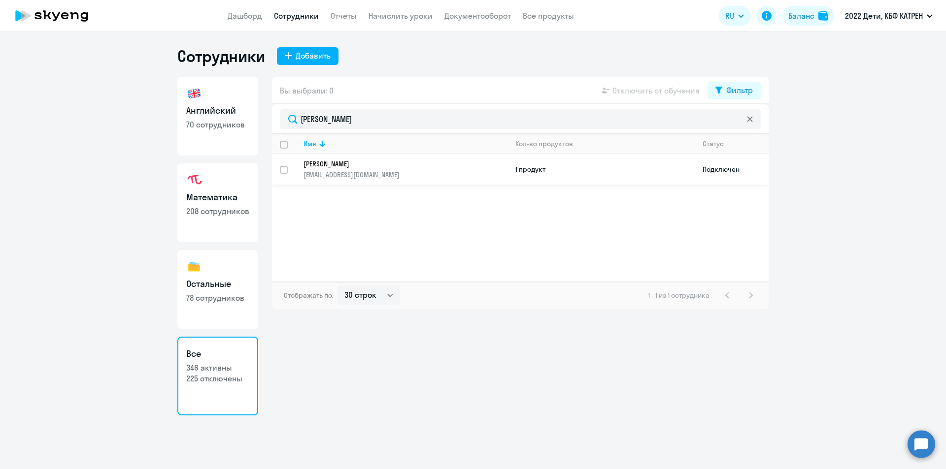
click at [337, 162] on p "[PERSON_NAME]" at bounding box center [398, 164] width 190 height 9
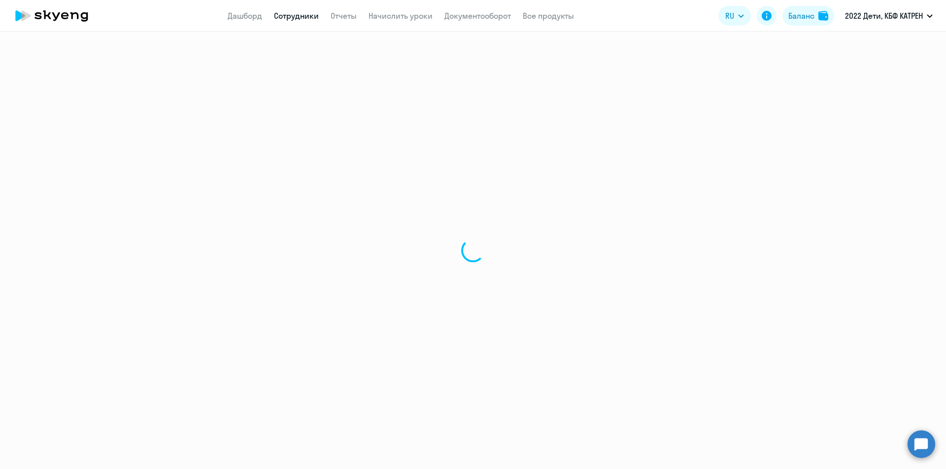
select select "english"
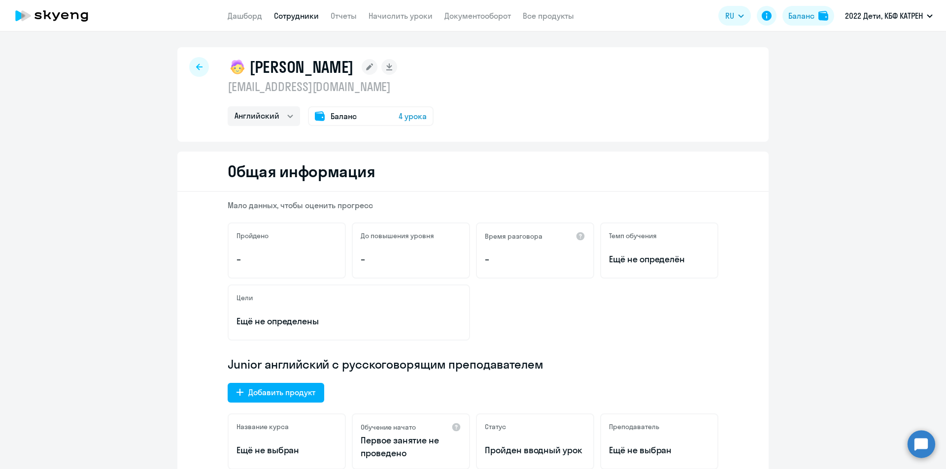
select select "30"
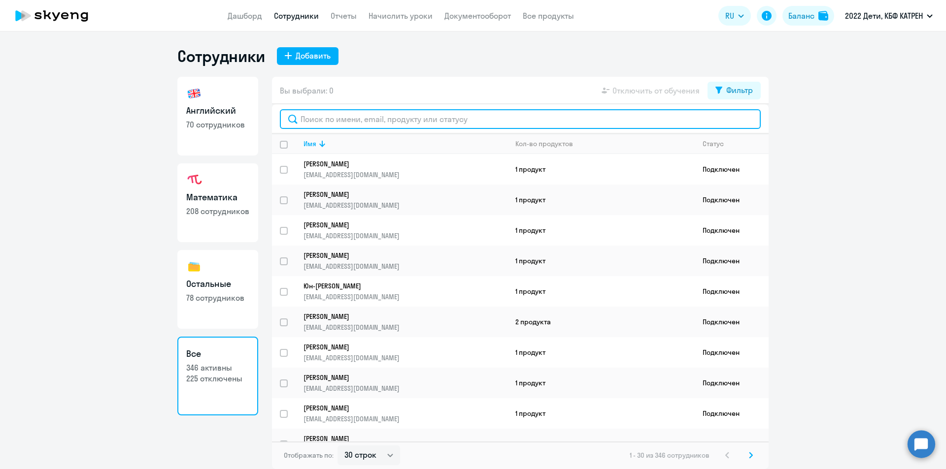
click at [349, 122] on input "text" at bounding box center [520, 119] width 481 height 20
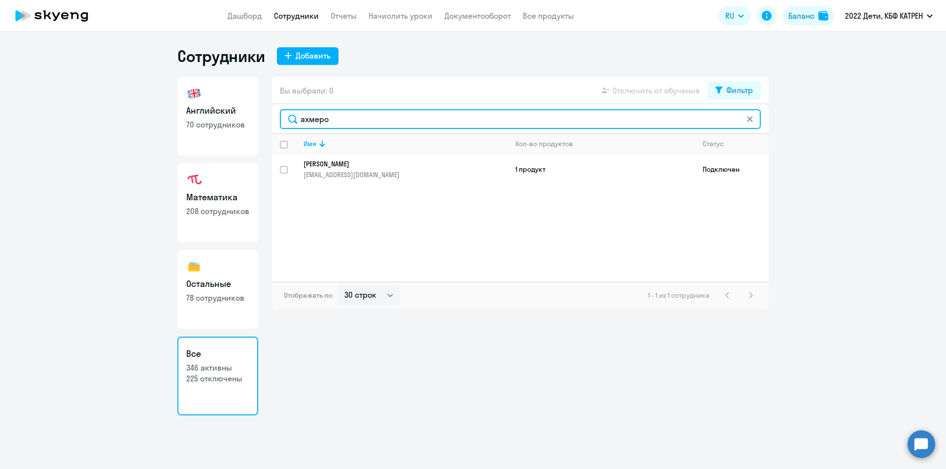
type input "ахмеро"
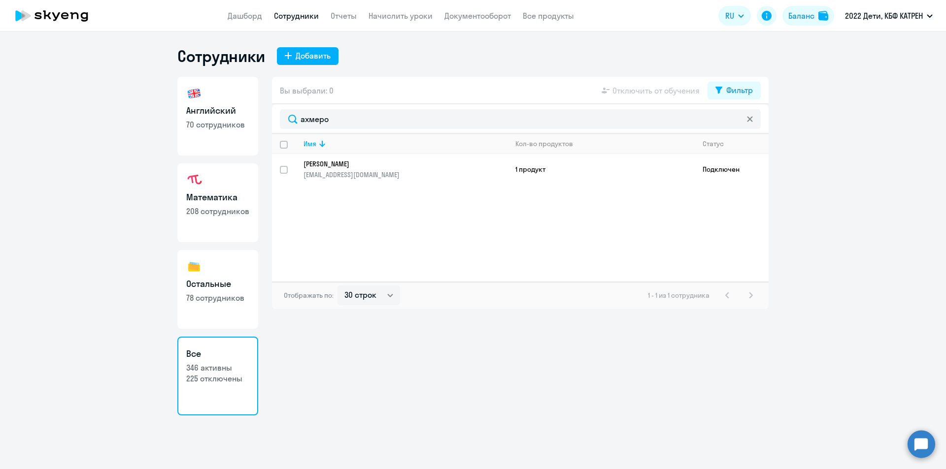
click at [351, 164] on p "[PERSON_NAME]" at bounding box center [398, 164] width 190 height 9
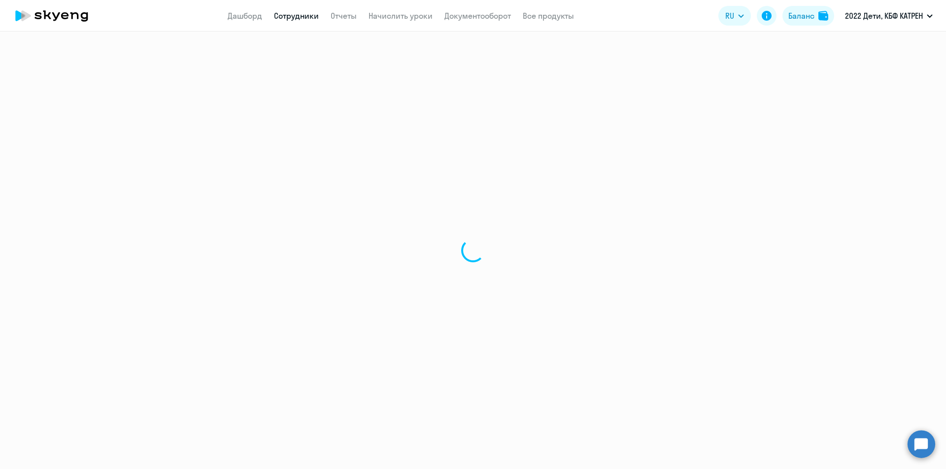
select select "others"
select select "30"
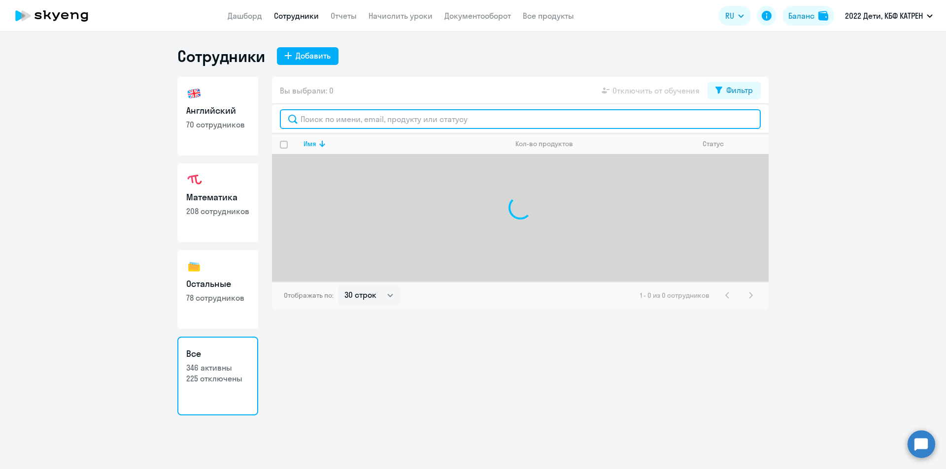
click at [314, 117] on input "text" at bounding box center [520, 119] width 481 height 20
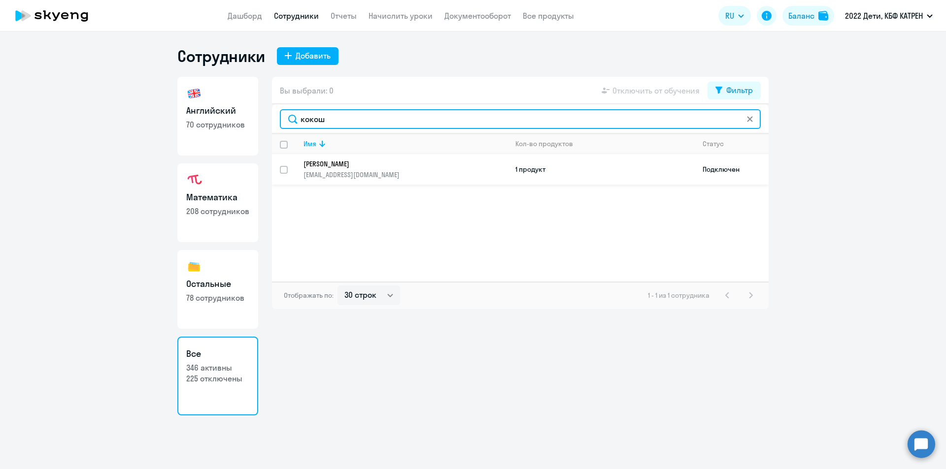
type input "кокош"
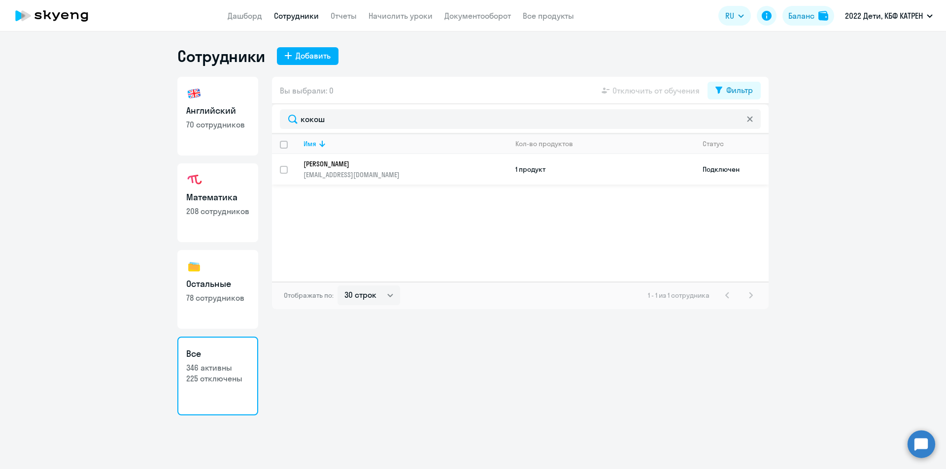
click at [318, 168] on link "[PERSON_NAME] [EMAIL_ADDRESS][DOMAIN_NAME]" at bounding box center [404, 170] width 203 height 20
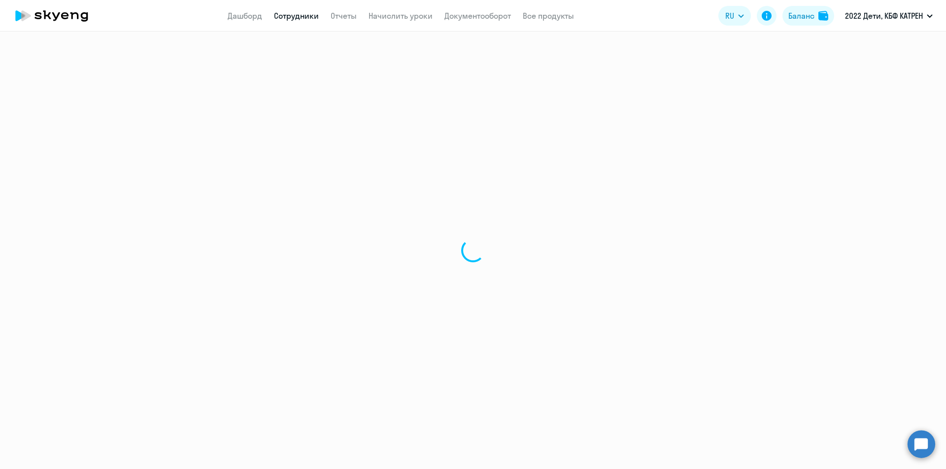
select select "english"
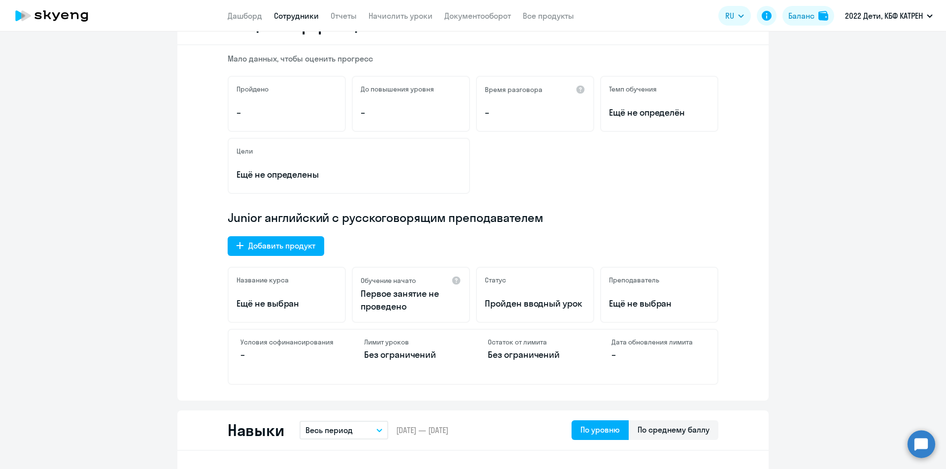
scroll to position [148, 0]
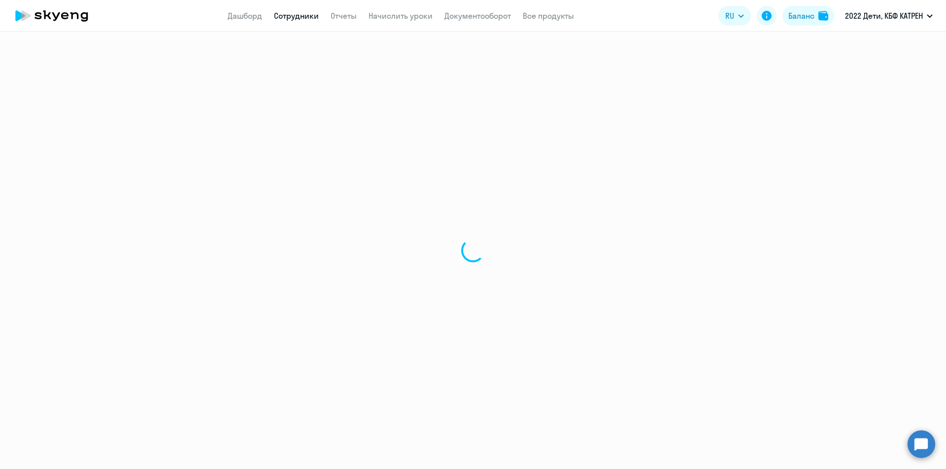
select select "30"
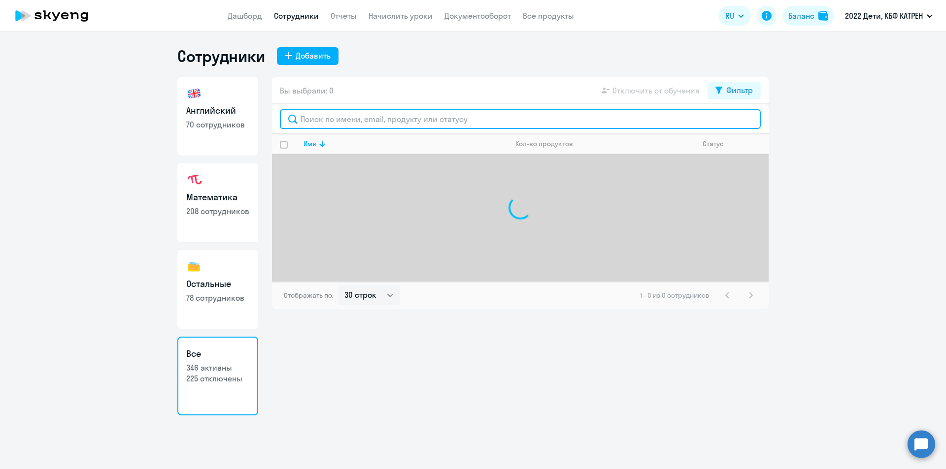
click at [330, 120] on input "text" at bounding box center [520, 119] width 481 height 20
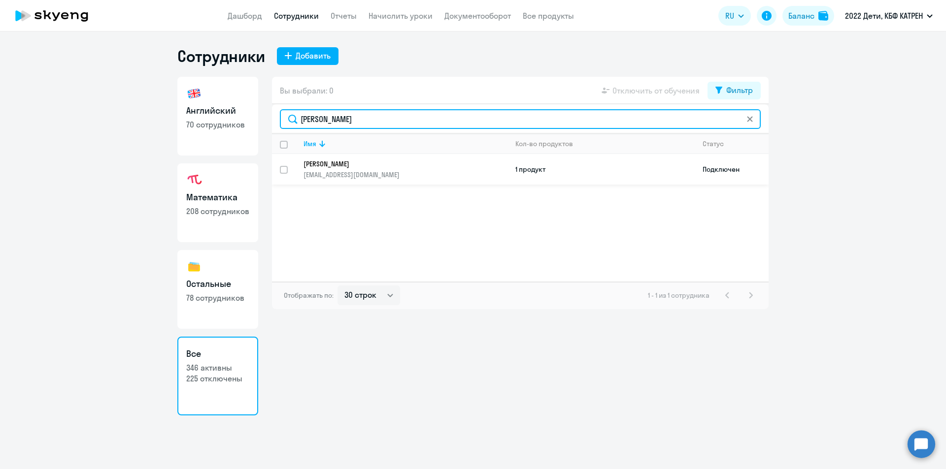
type input "[PERSON_NAME]"
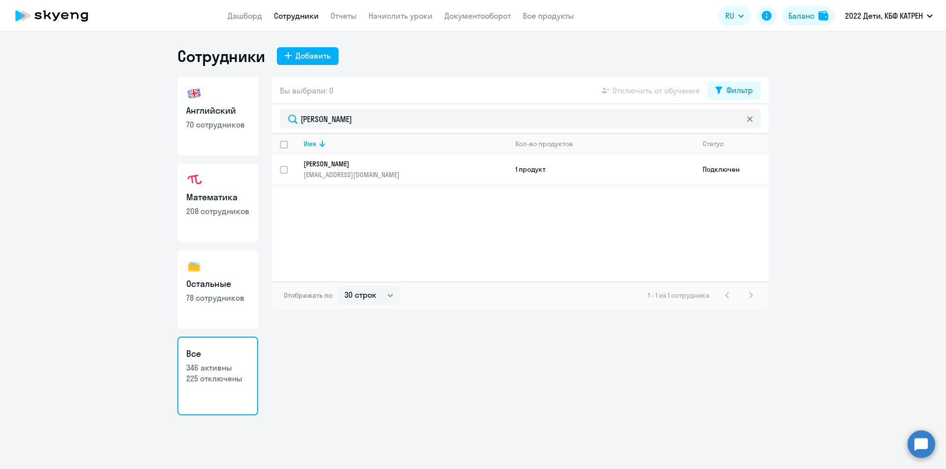
click at [362, 171] on p "[EMAIL_ADDRESS][DOMAIN_NAME]" at bounding box center [404, 174] width 203 height 9
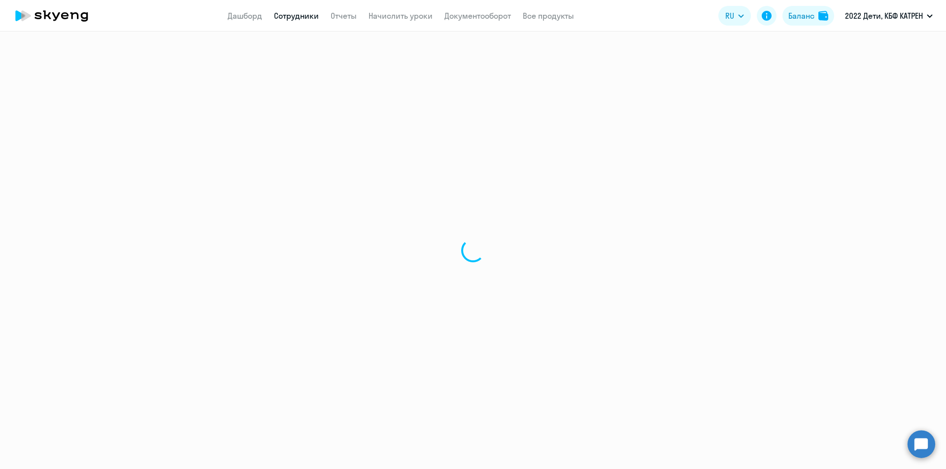
select select "math"
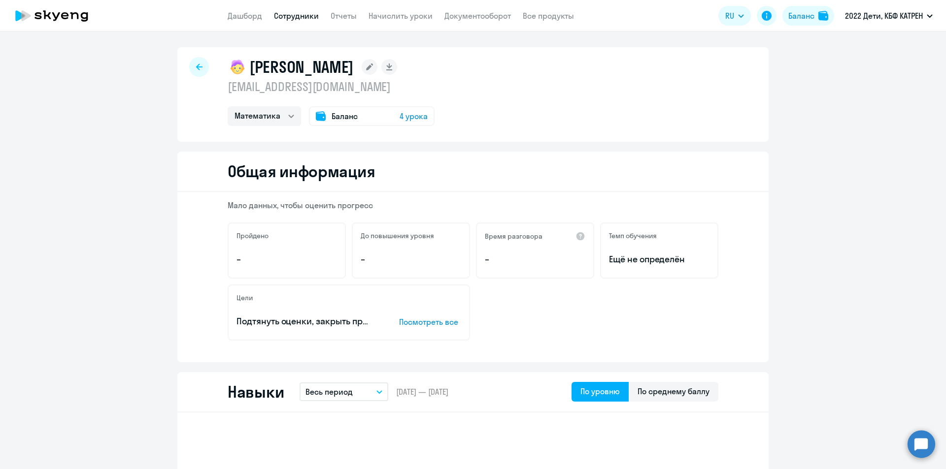
select select "30"
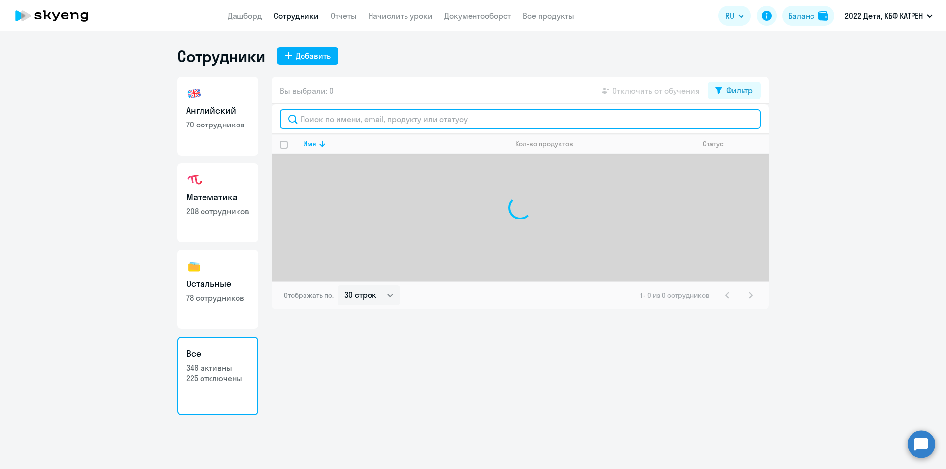
click at [333, 119] on input "text" at bounding box center [520, 119] width 481 height 20
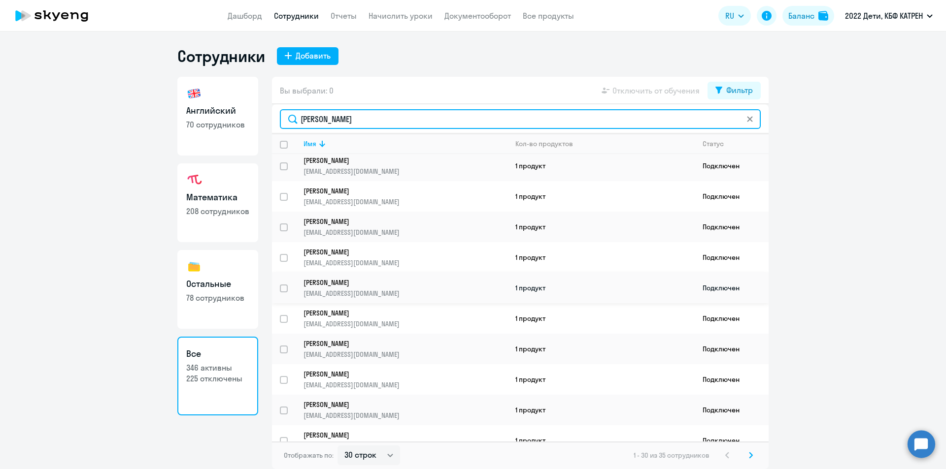
scroll to position [246, 0]
type input "[PERSON_NAME]"
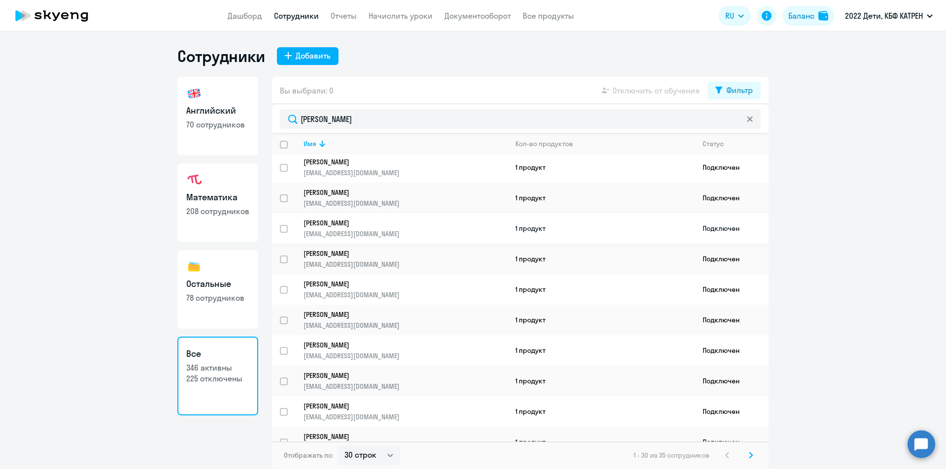
click at [347, 224] on p "[PERSON_NAME]" at bounding box center [398, 223] width 190 height 9
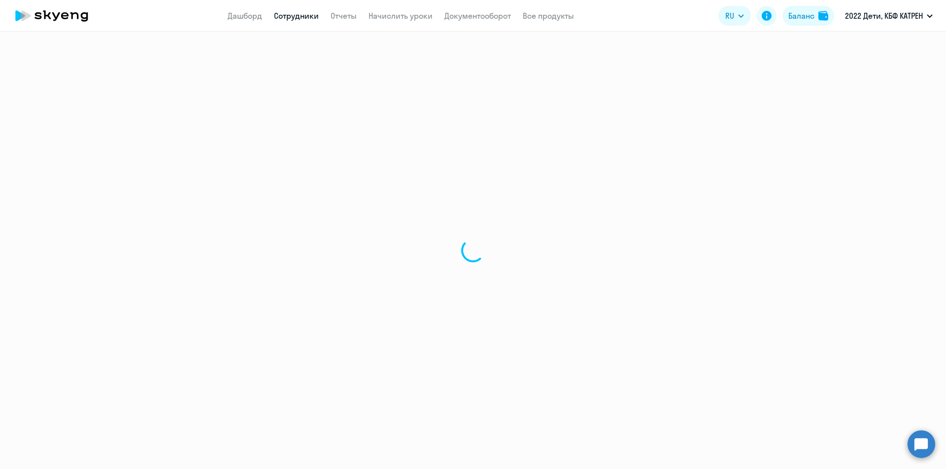
select select "english"
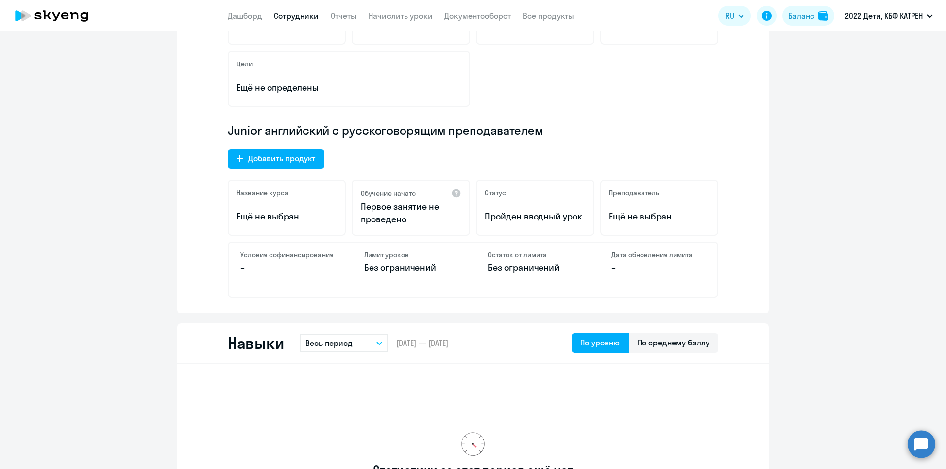
scroll to position [246, 0]
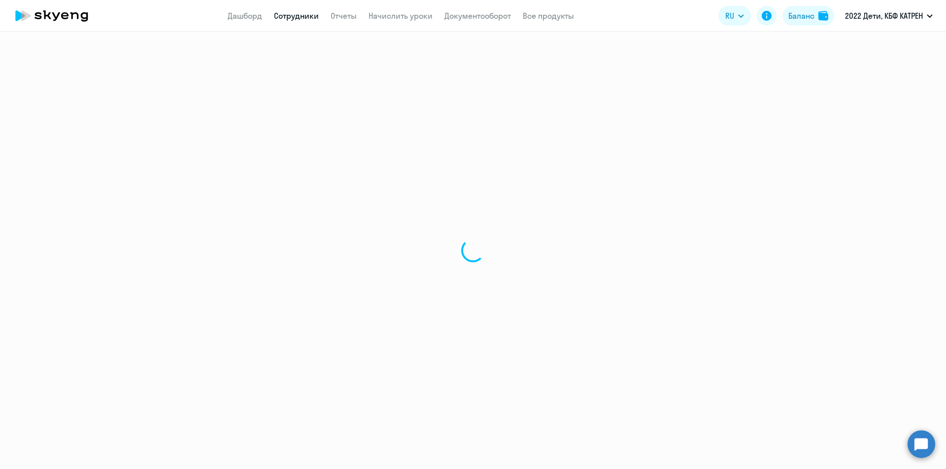
select select "30"
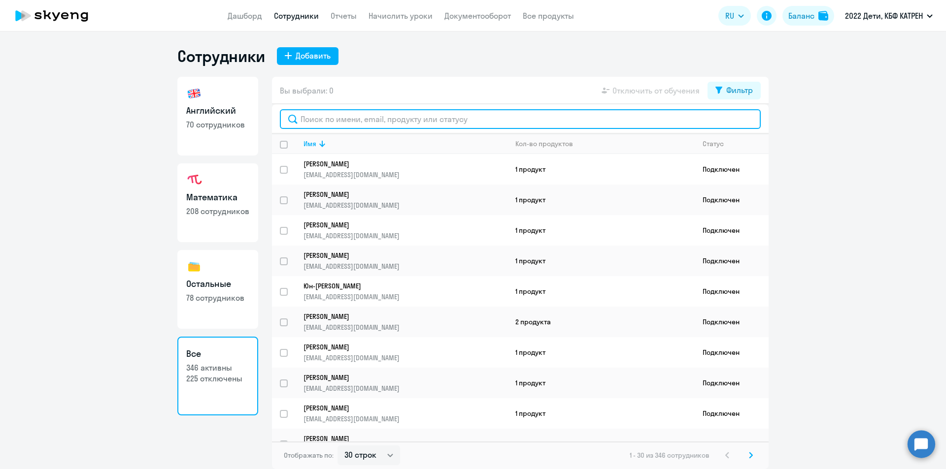
click at [312, 122] on input "text" at bounding box center [520, 119] width 481 height 20
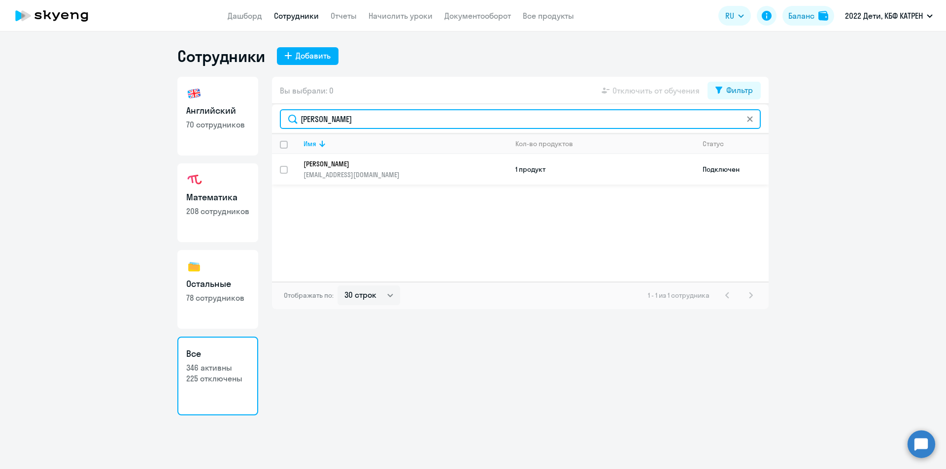
type input "[PERSON_NAME]"
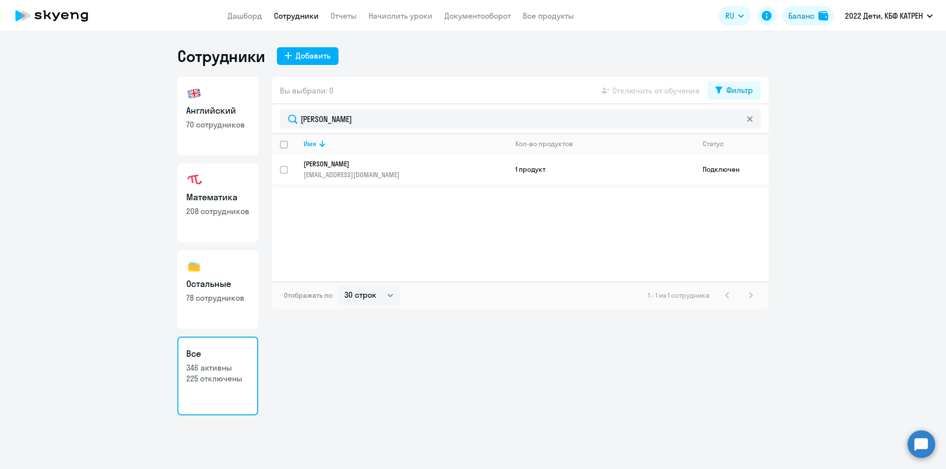
click at [346, 172] on p "[EMAIL_ADDRESS][DOMAIN_NAME]" at bounding box center [404, 174] width 203 height 9
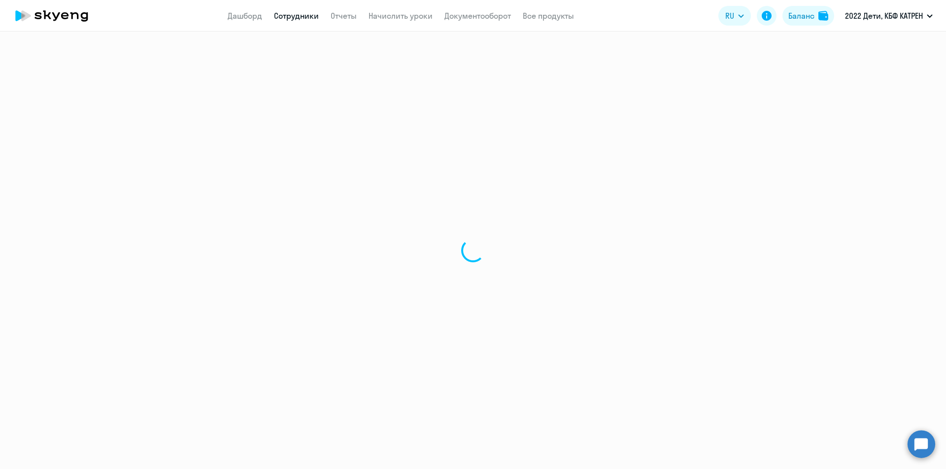
select select "math"
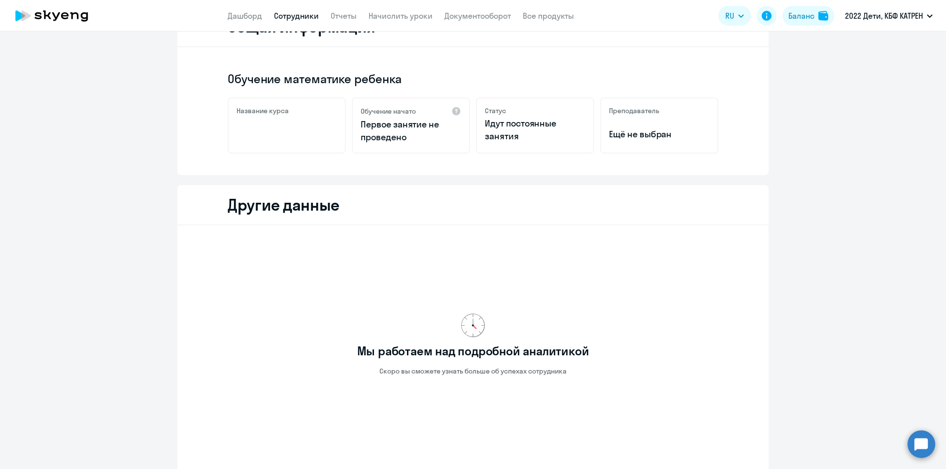
scroll to position [148, 0]
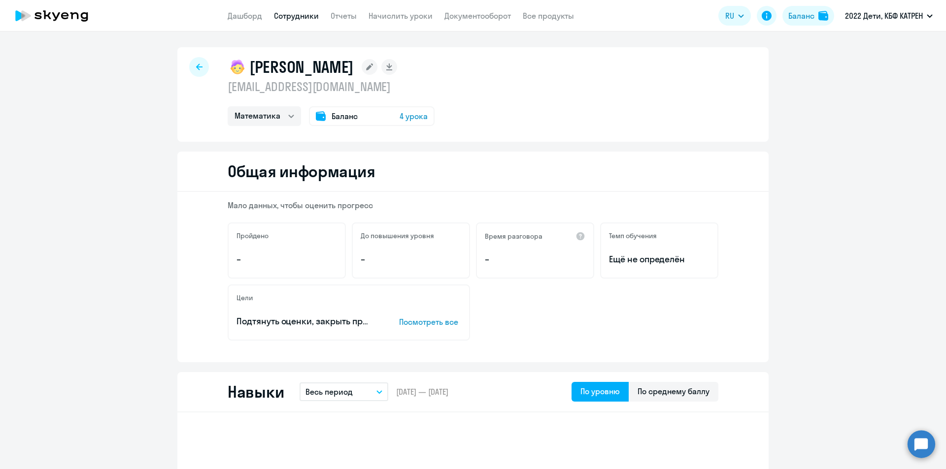
select select "30"
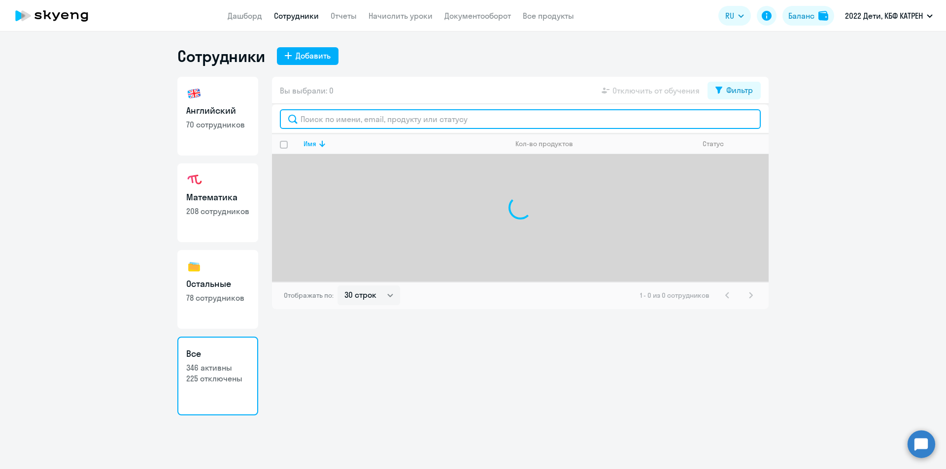
click at [348, 124] on input "text" at bounding box center [520, 119] width 481 height 20
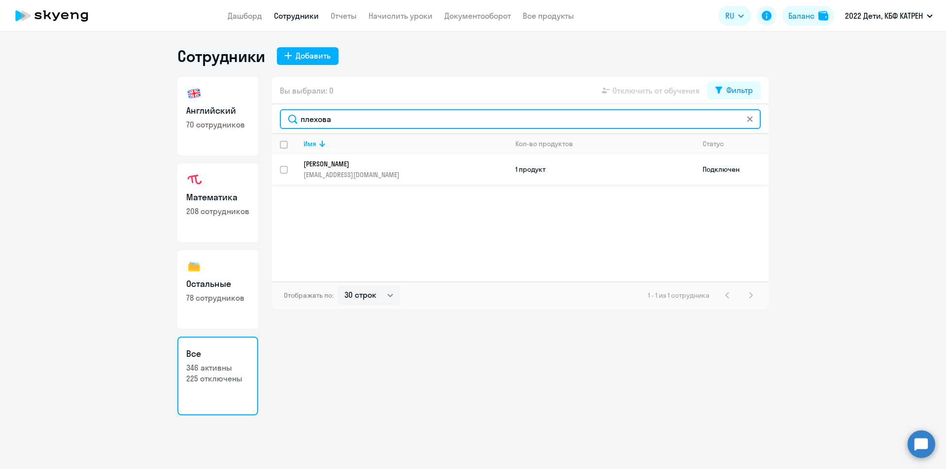
type input "плехова"
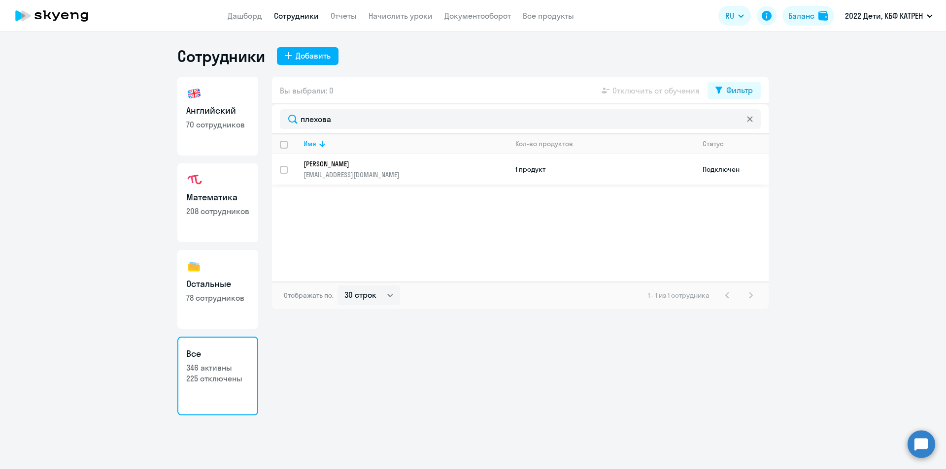
click at [352, 164] on p "[PERSON_NAME]" at bounding box center [398, 164] width 190 height 9
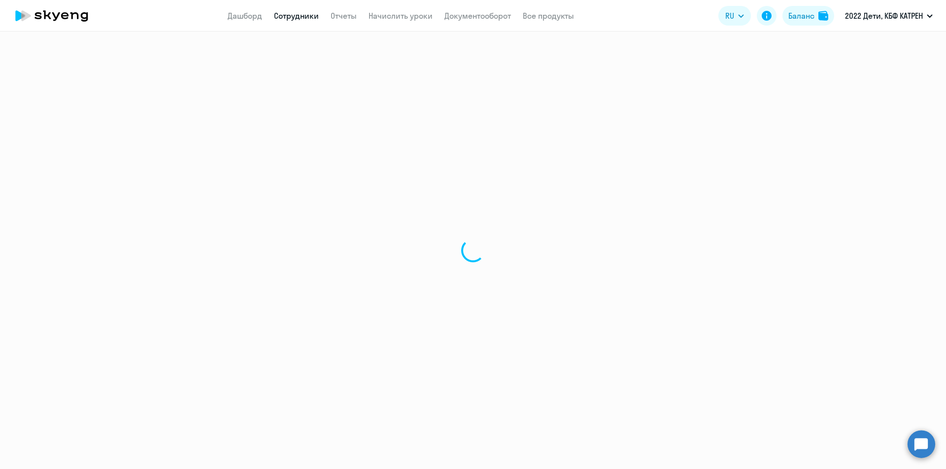
select select "english"
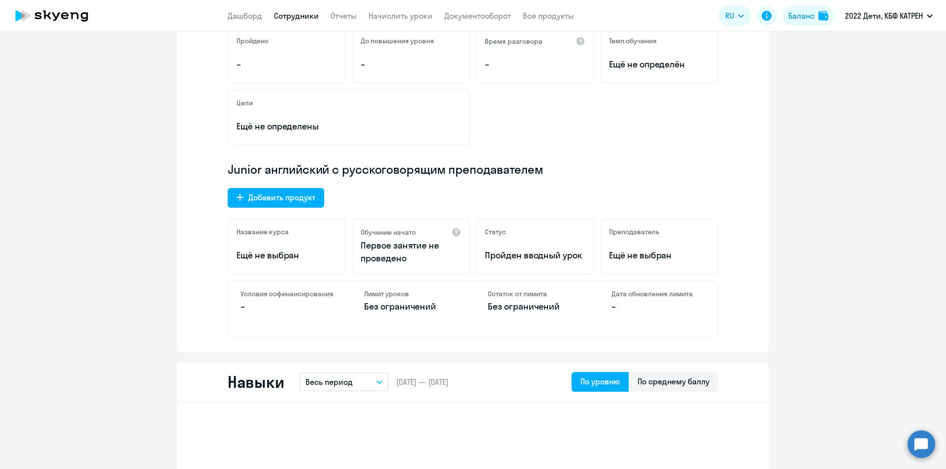
scroll to position [197, 0]
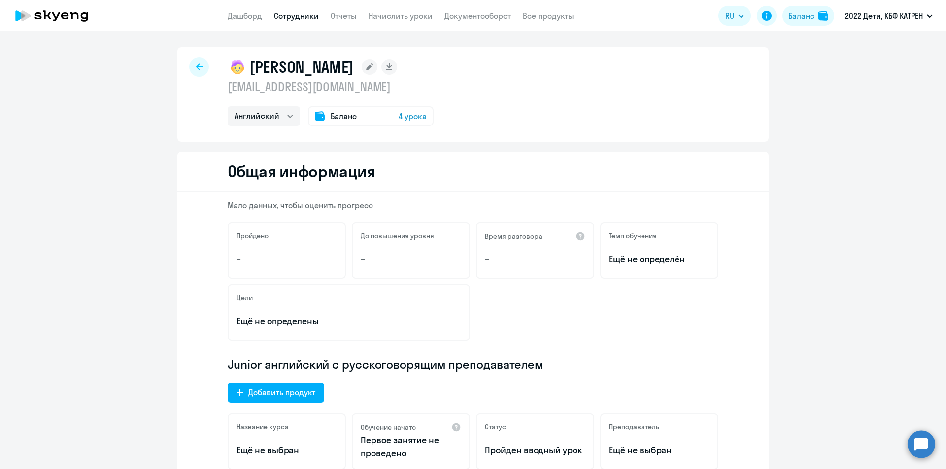
select select "30"
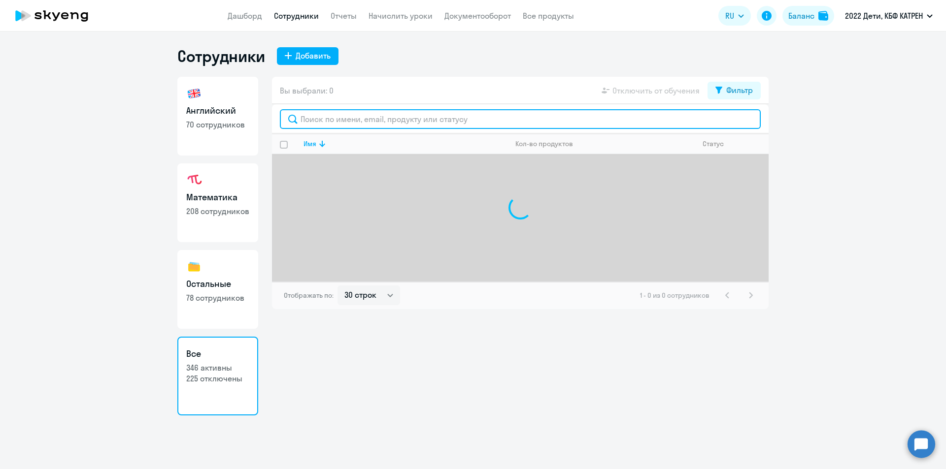
click at [314, 123] on input "text" at bounding box center [520, 119] width 481 height 20
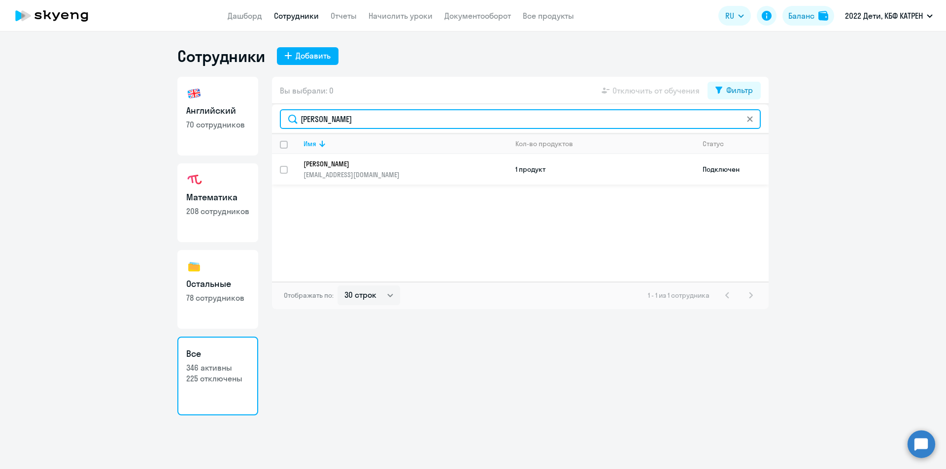
type input "[PERSON_NAME]"
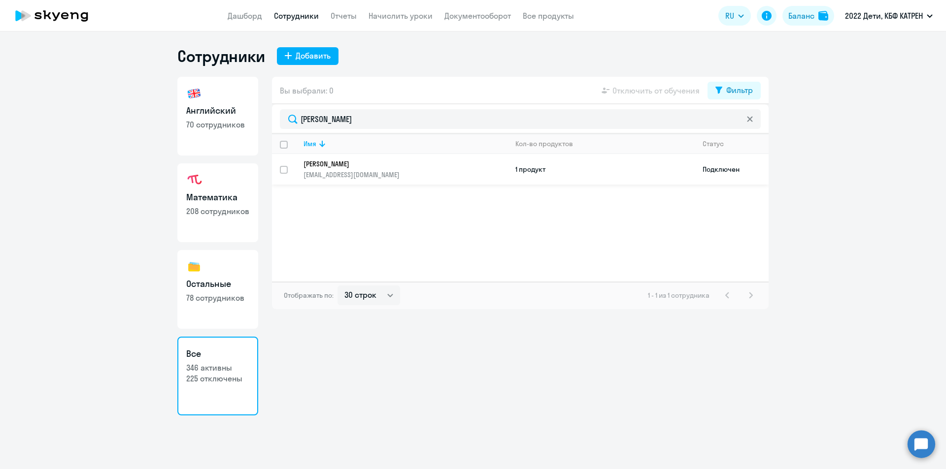
click at [333, 164] on p "[PERSON_NAME]" at bounding box center [398, 164] width 190 height 9
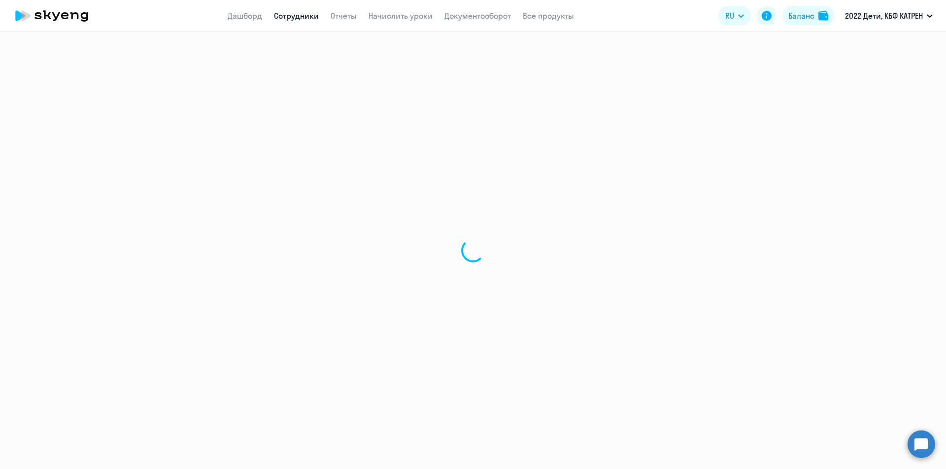
select select "math"
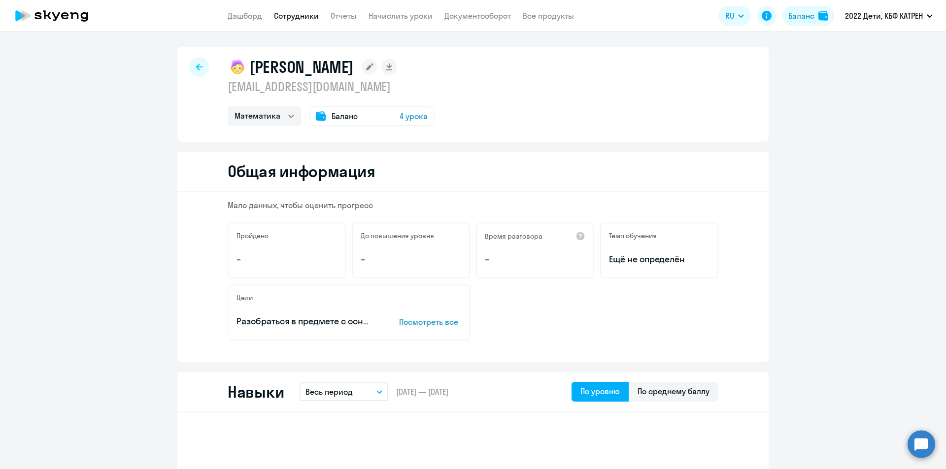
select select "30"
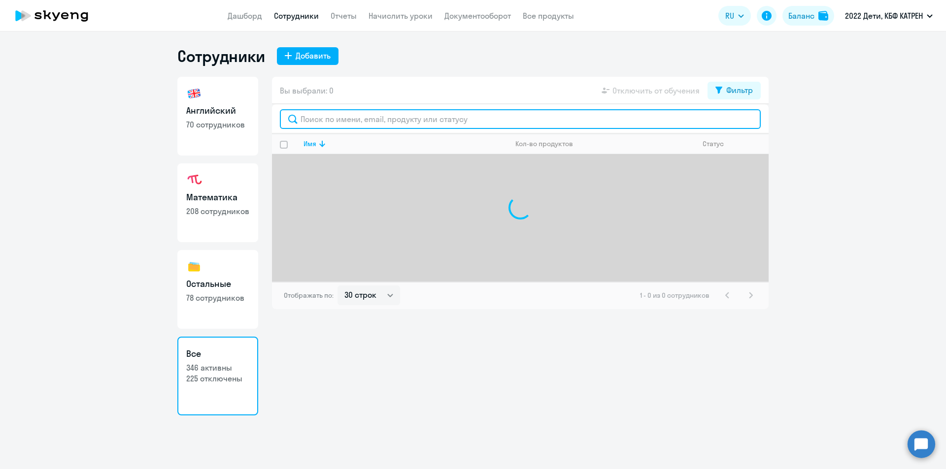
click at [314, 120] on input "text" at bounding box center [520, 119] width 481 height 20
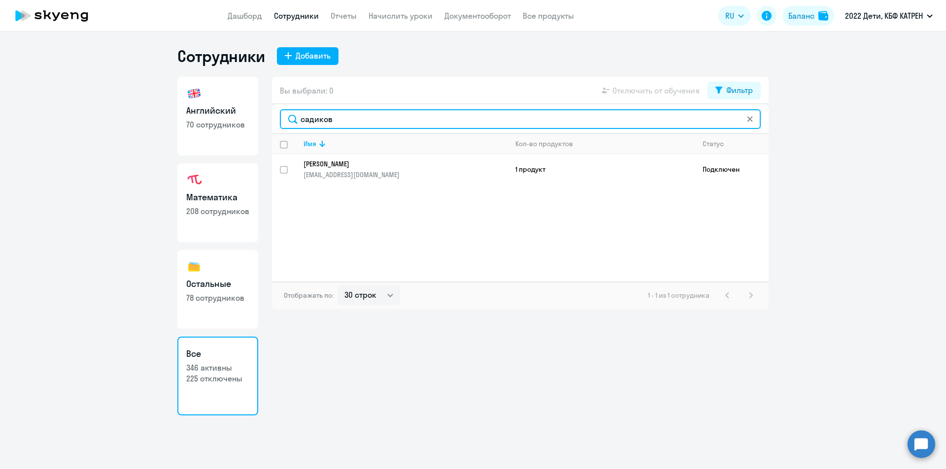
type input "садиков"
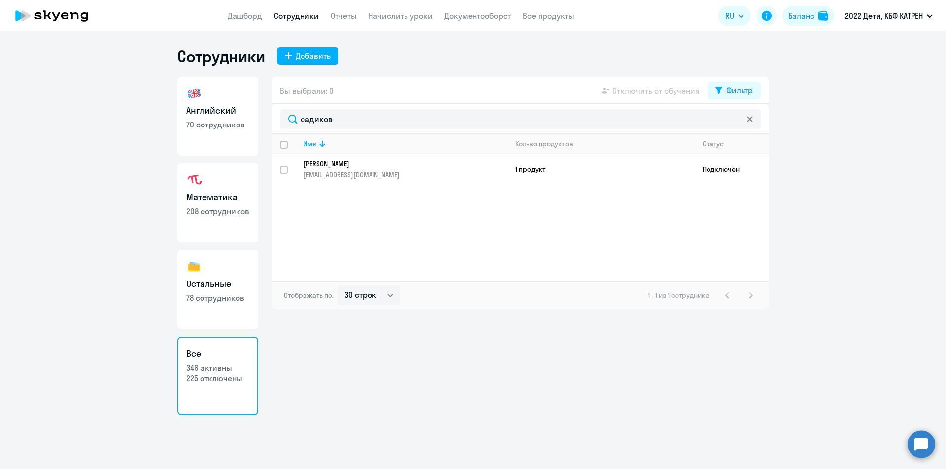
click at [362, 166] on p "[PERSON_NAME]" at bounding box center [398, 164] width 190 height 9
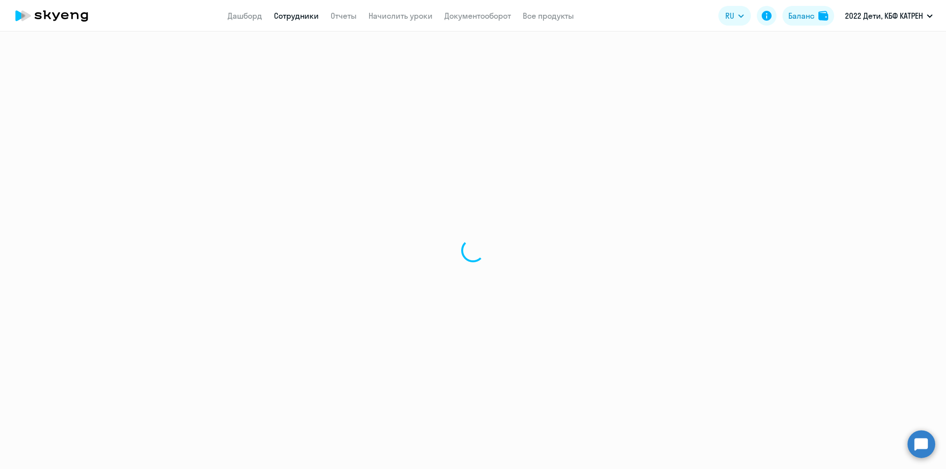
select select "math"
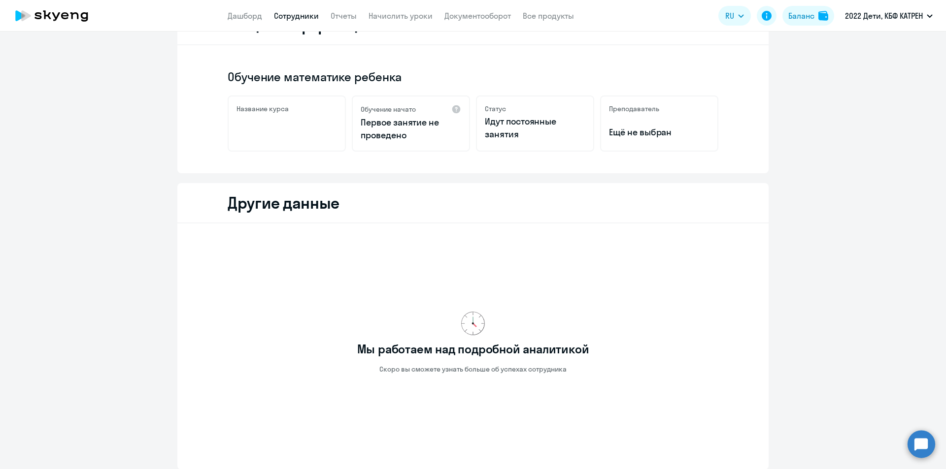
scroll to position [148, 0]
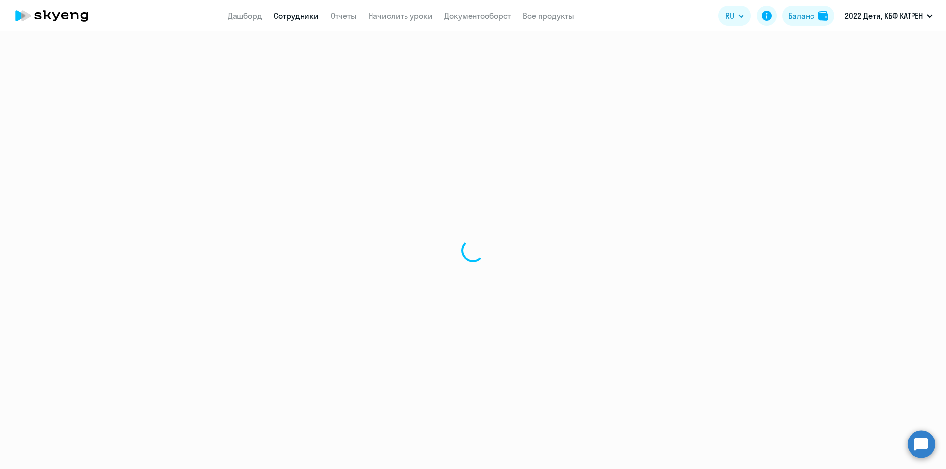
select select "30"
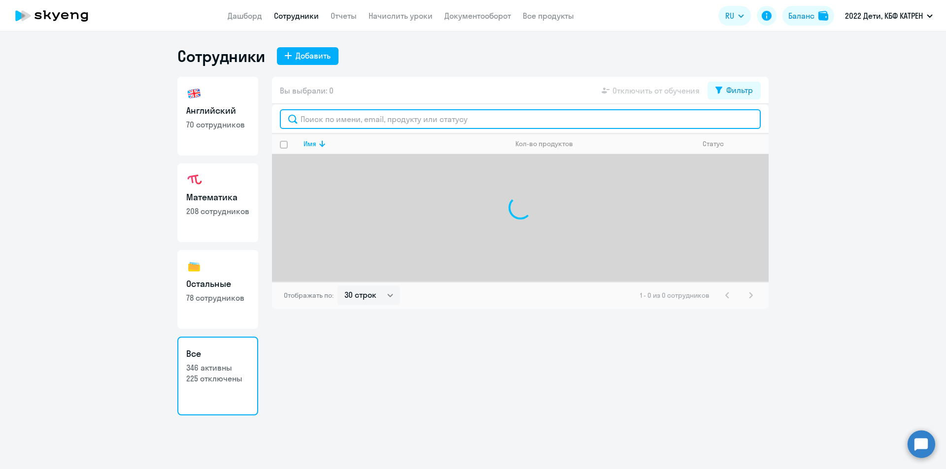
click at [353, 125] on input "text" at bounding box center [520, 119] width 481 height 20
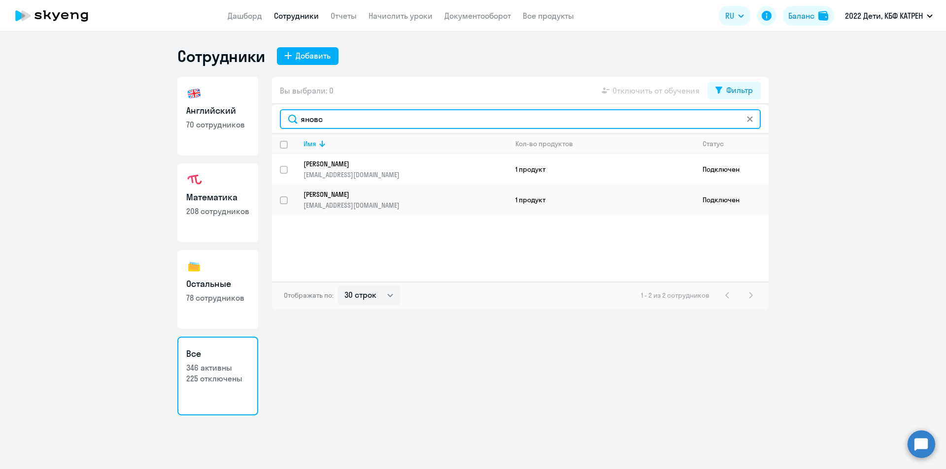
type input "яновс"
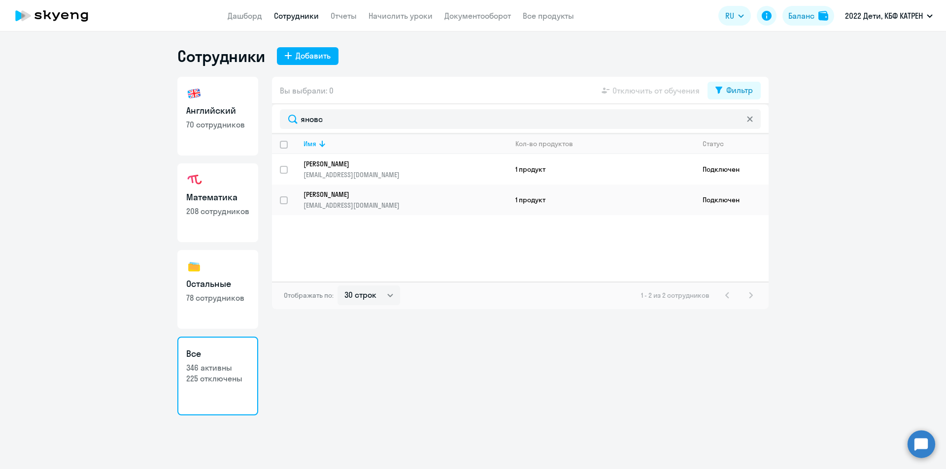
click at [354, 162] on p "[PERSON_NAME]" at bounding box center [398, 164] width 190 height 9
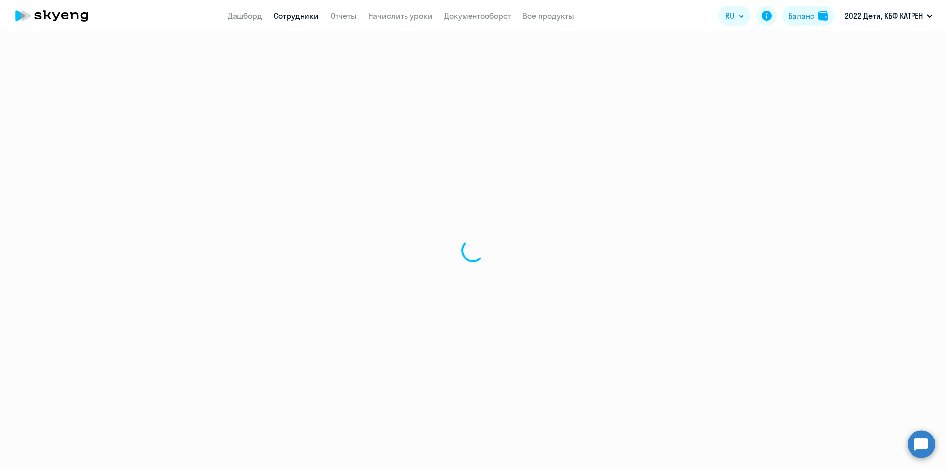
select select "english"
select select "30"
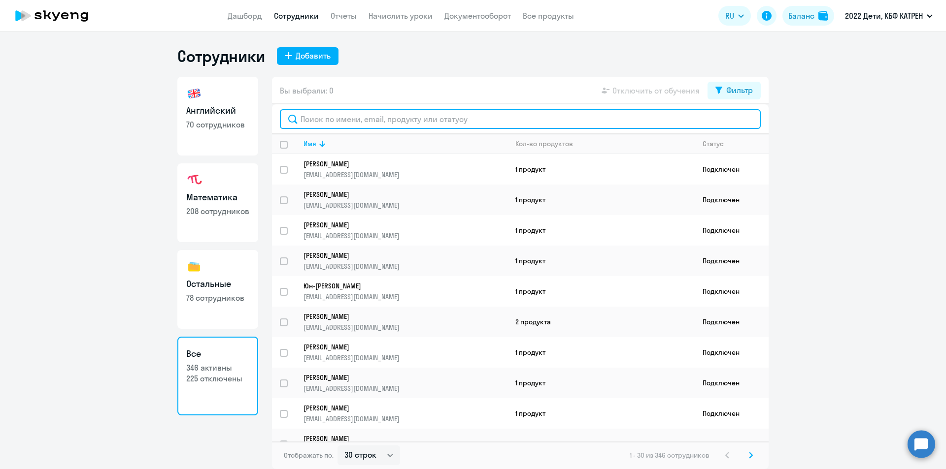
click at [356, 121] on input "text" at bounding box center [520, 119] width 481 height 20
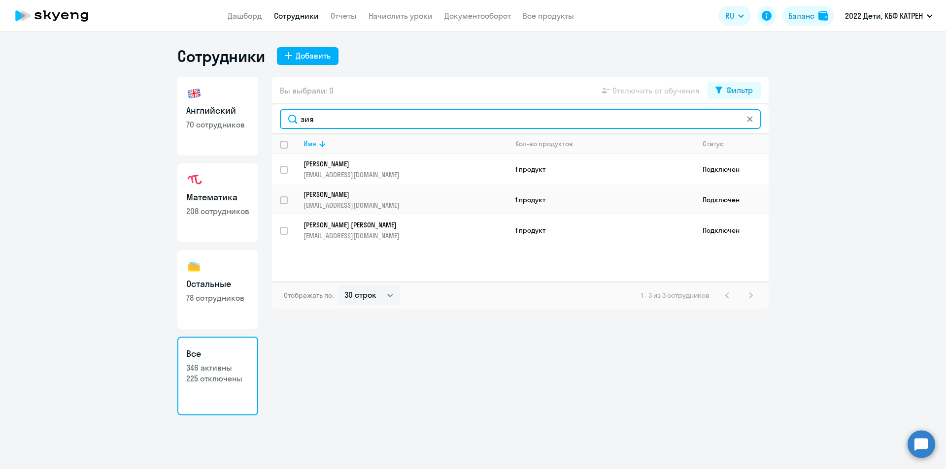
type input "зия"
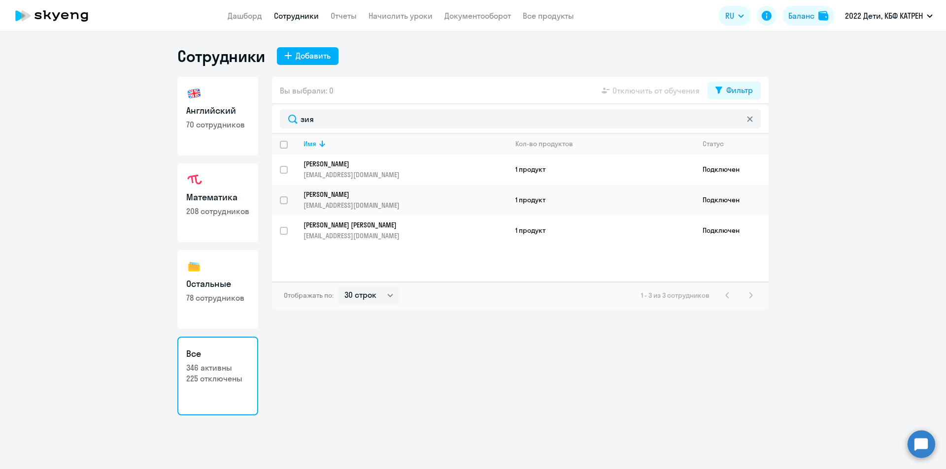
click at [346, 162] on p "[PERSON_NAME]" at bounding box center [398, 164] width 190 height 9
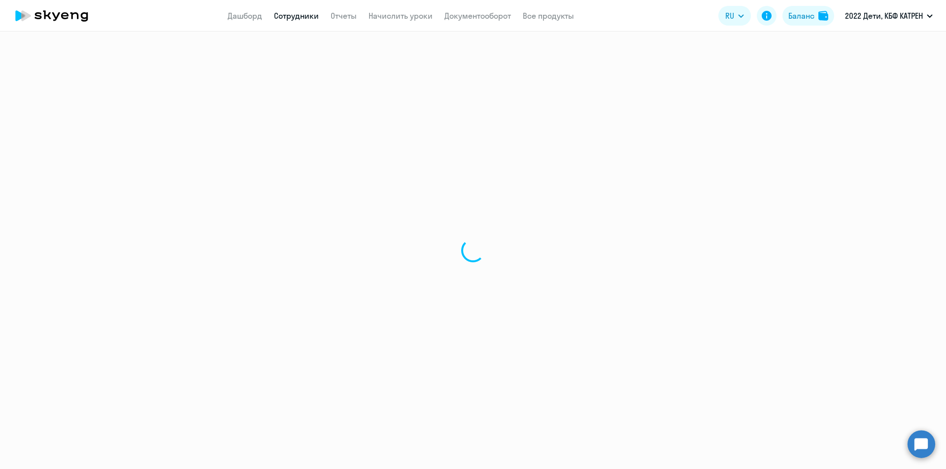
select select "math"
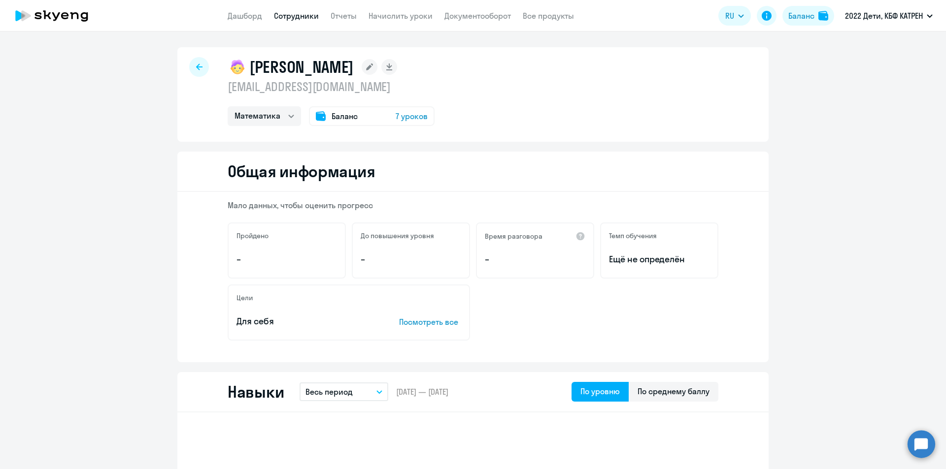
select select "30"
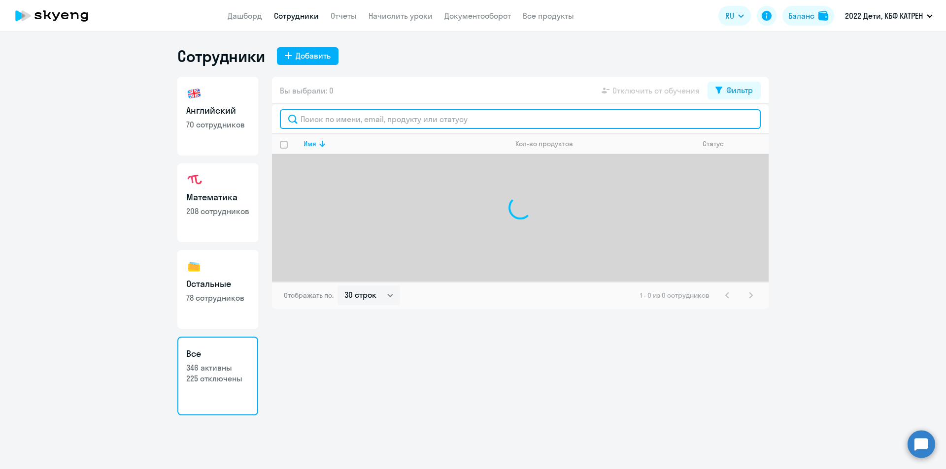
click at [369, 118] on input "text" at bounding box center [520, 119] width 481 height 20
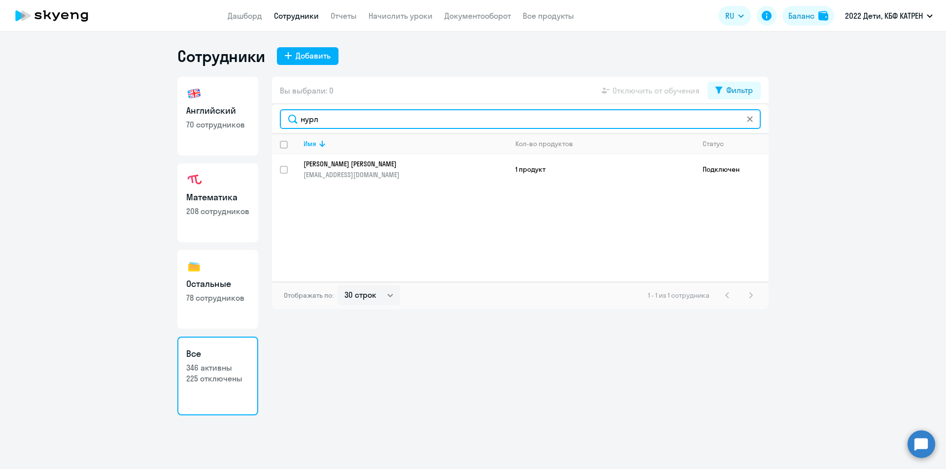
type input "нурл"
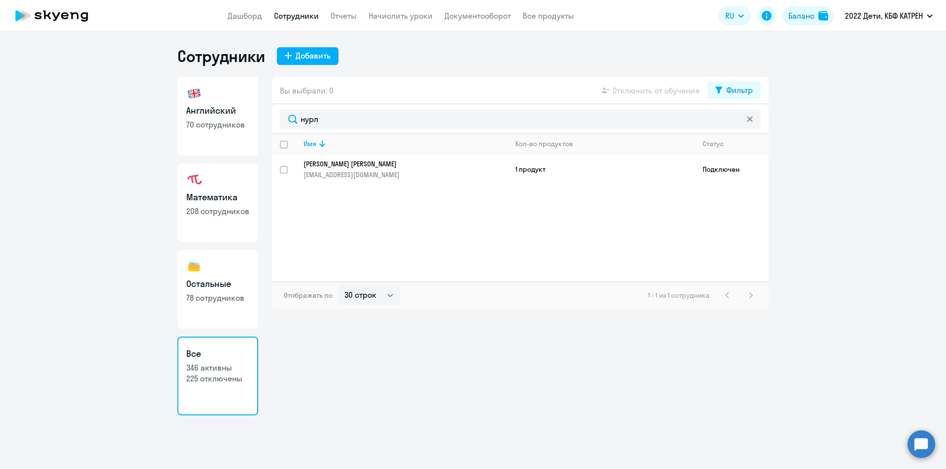
click at [348, 162] on p "[PERSON_NAME] [PERSON_NAME]" at bounding box center [398, 164] width 190 height 9
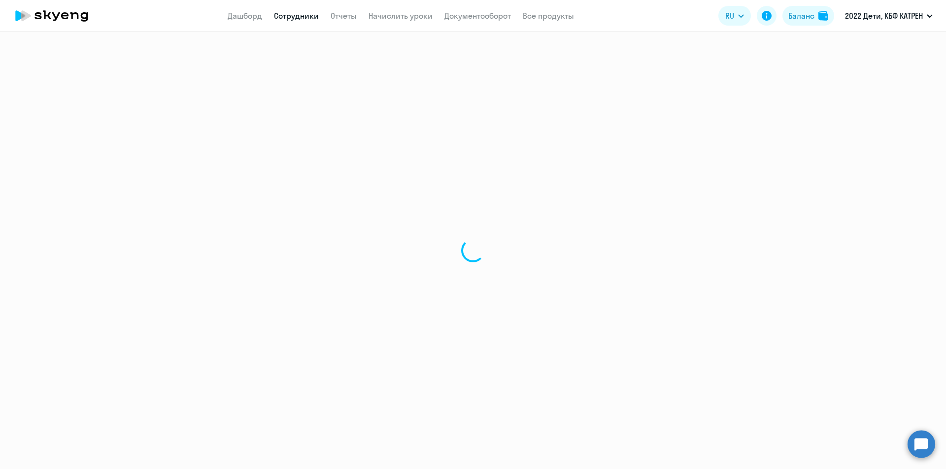
select select "english"
